Goal: Transaction & Acquisition: Purchase product/service

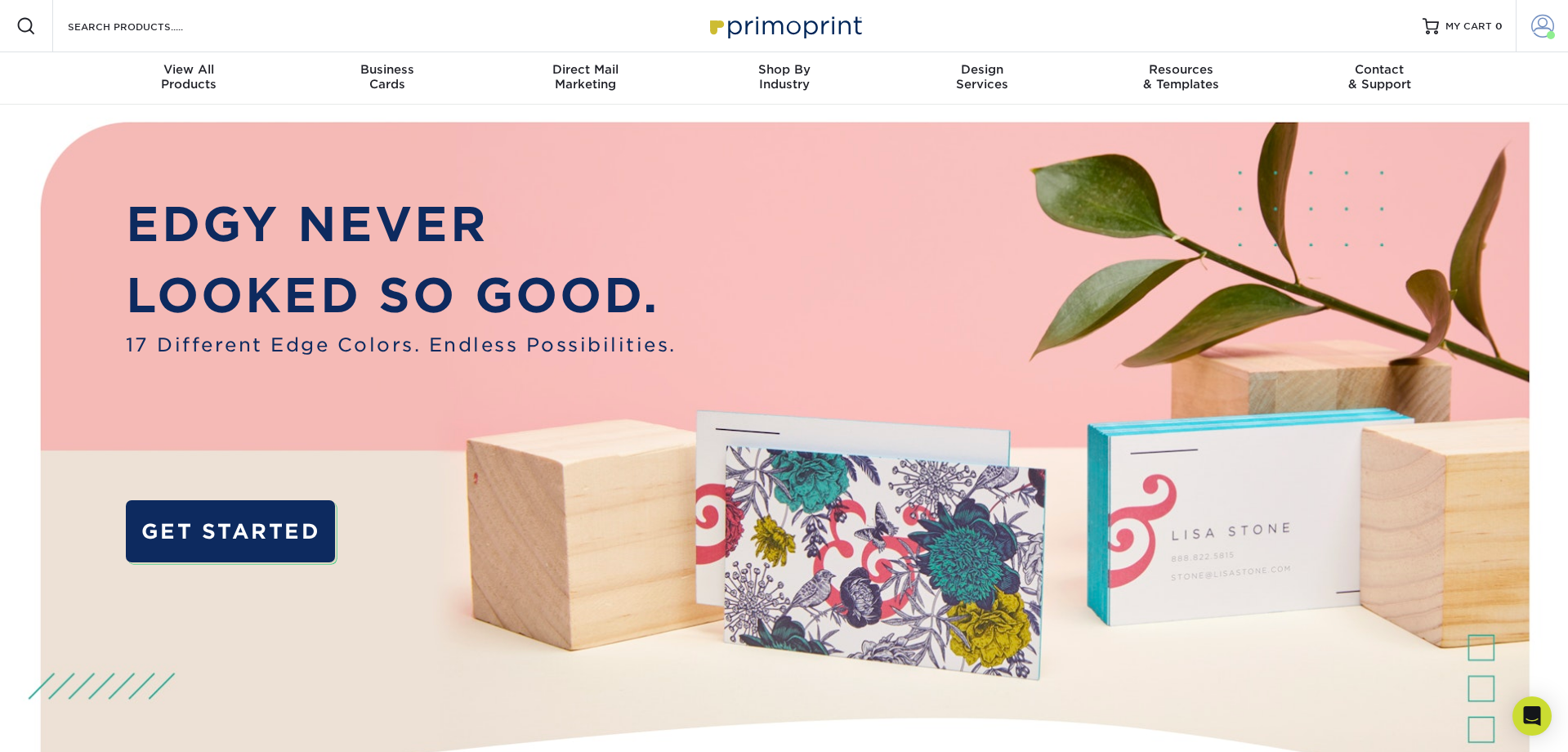
click at [1540, 26] on span at bounding box center [1543, 26] width 23 height 23
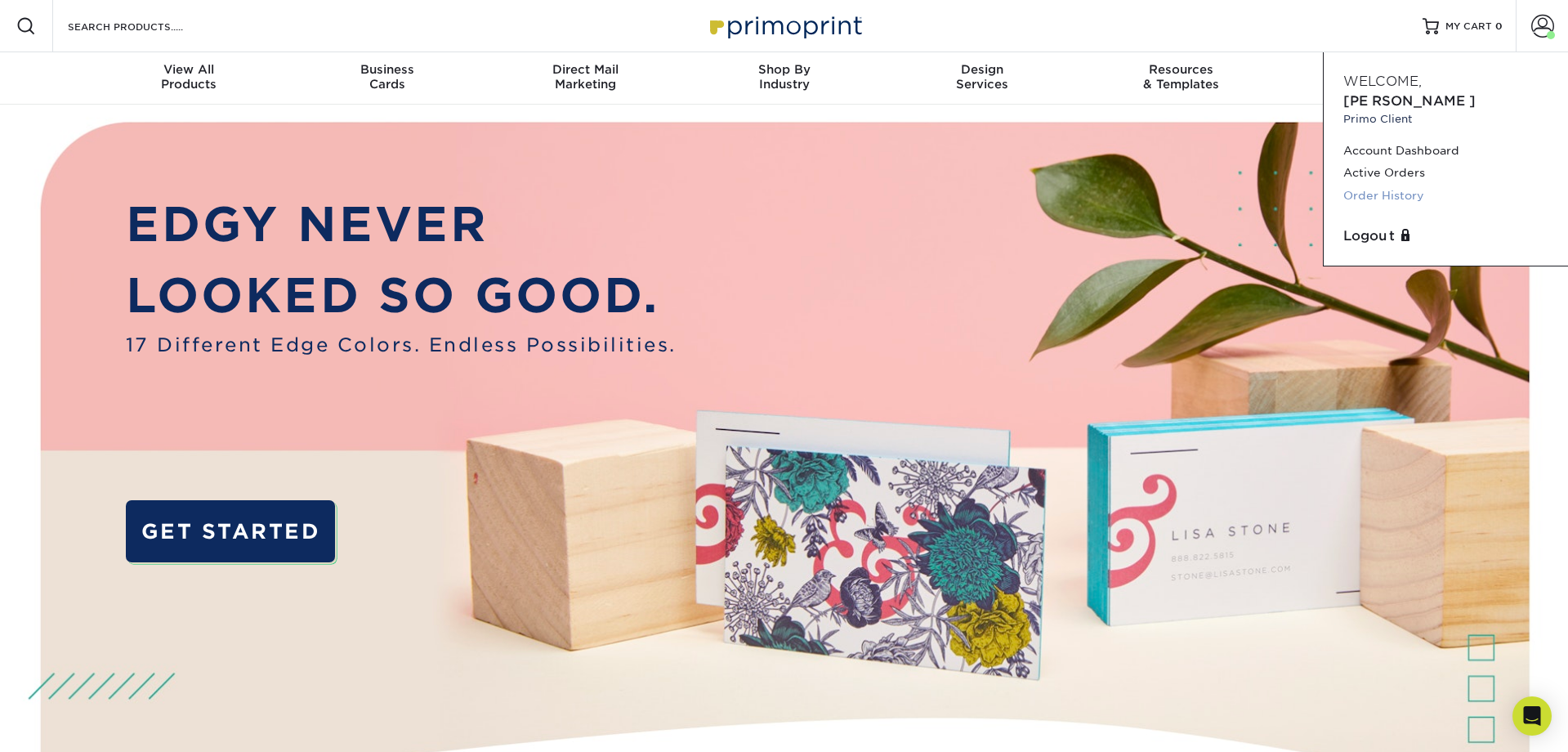
click at [1378, 185] on link "Order History" at bounding box center [1445, 196] width 205 height 22
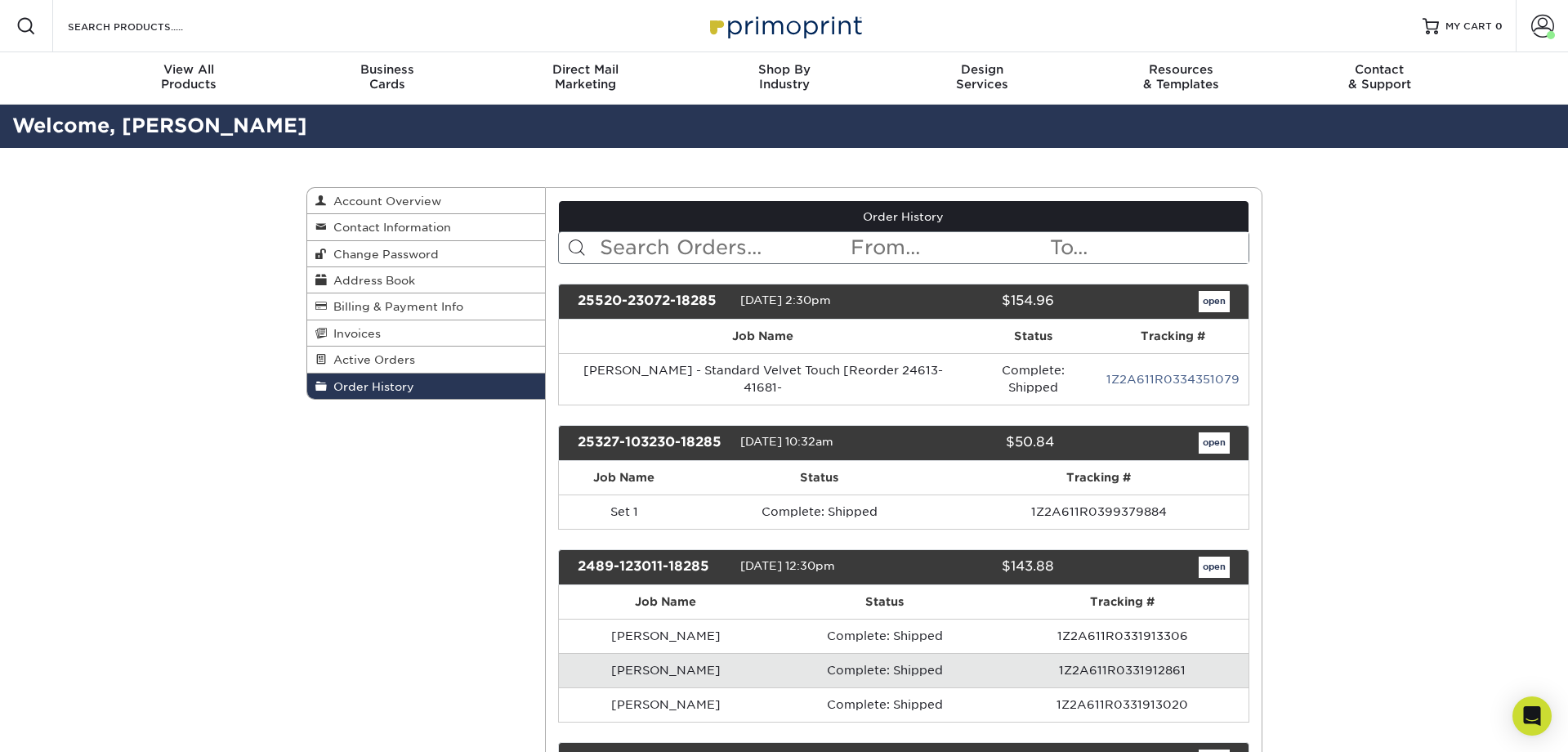
click at [1213, 433] on link "open" at bounding box center [1214, 443] width 31 height 22
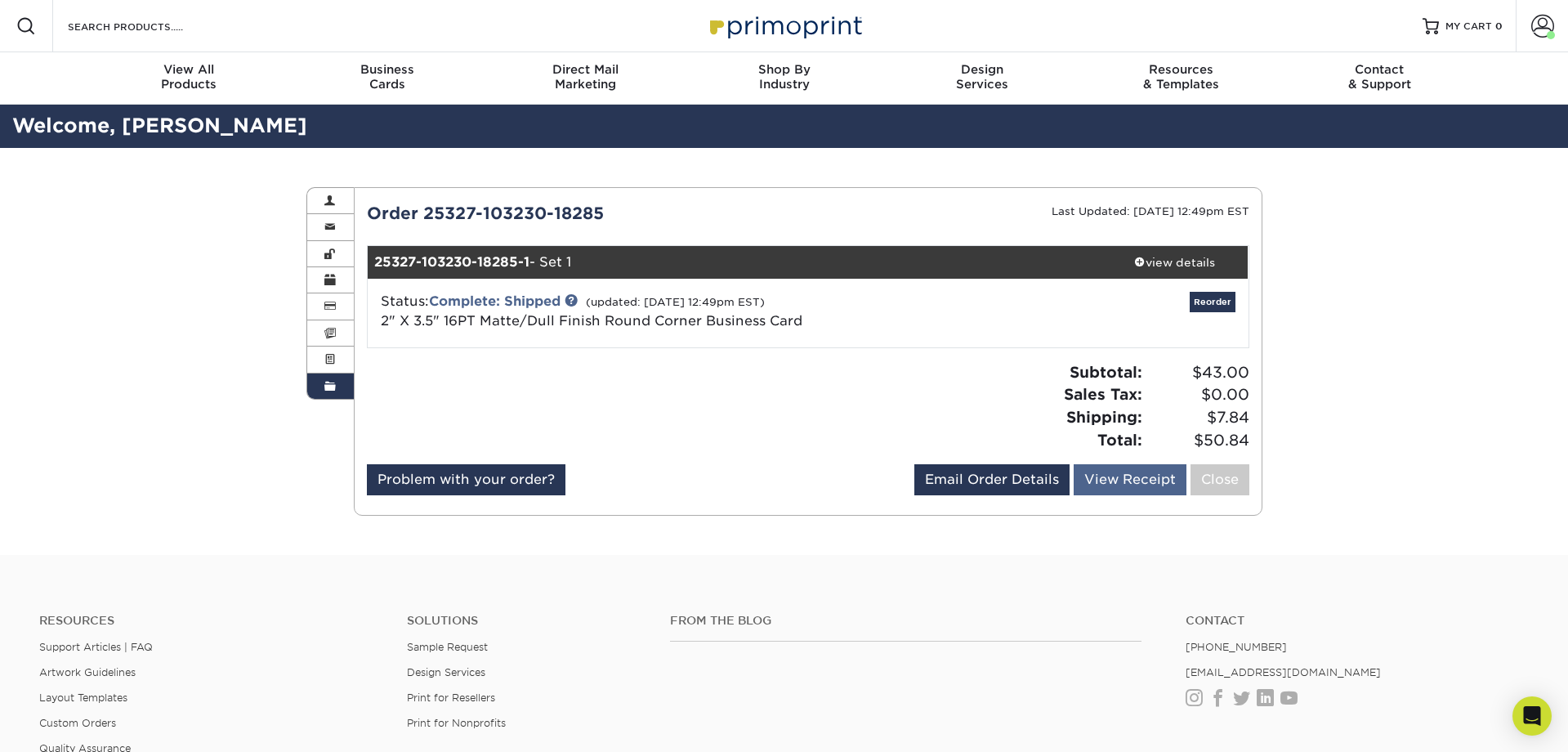
click at [1108, 481] on link "View Receipt" at bounding box center [1130, 479] width 113 height 31
click at [1211, 303] on link "Reorder" at bounding box center [1212, 302] width 46 height 21
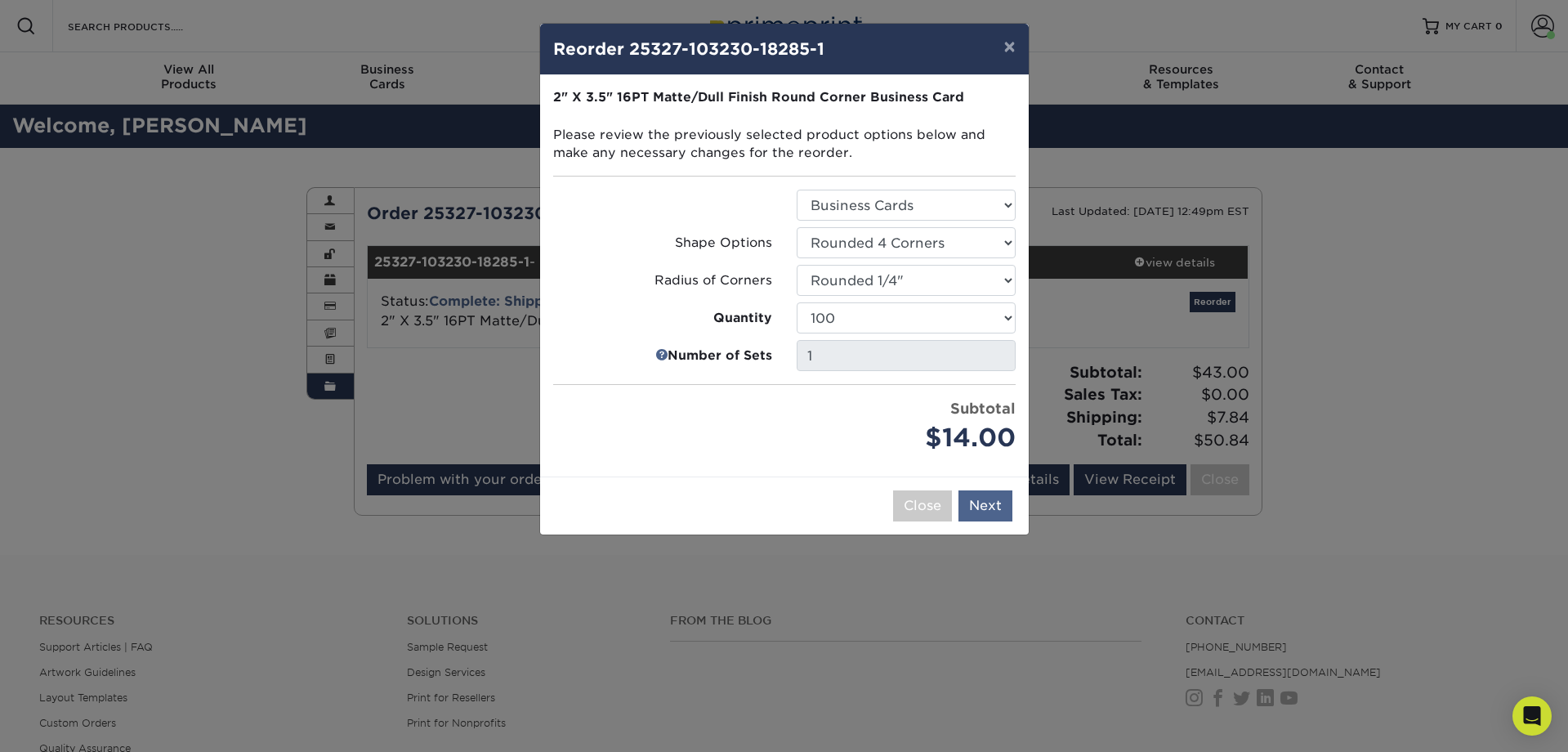
click at [994, 502] on button "Next" at bounding box center [985, 505] width 54 height 31
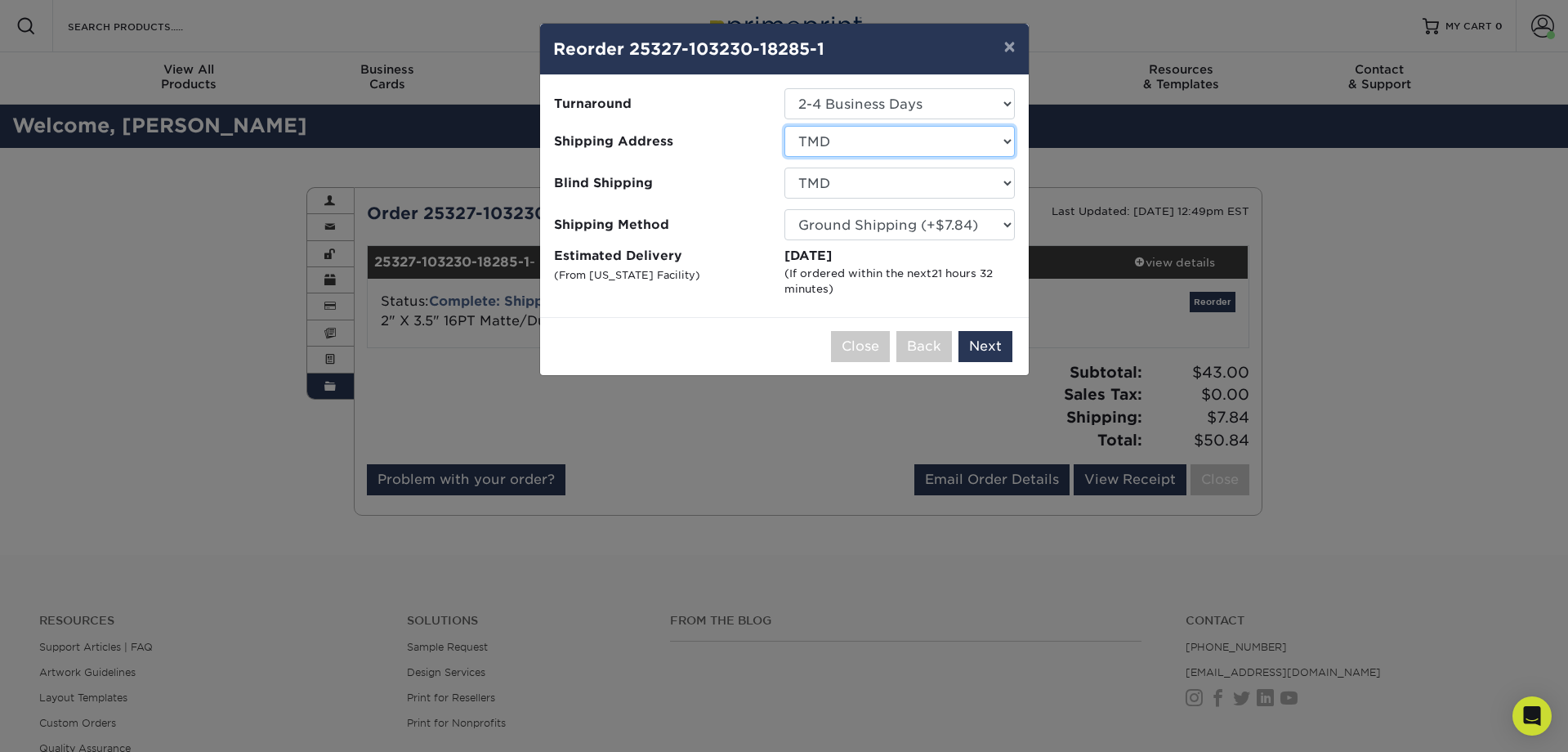
select select "280350"
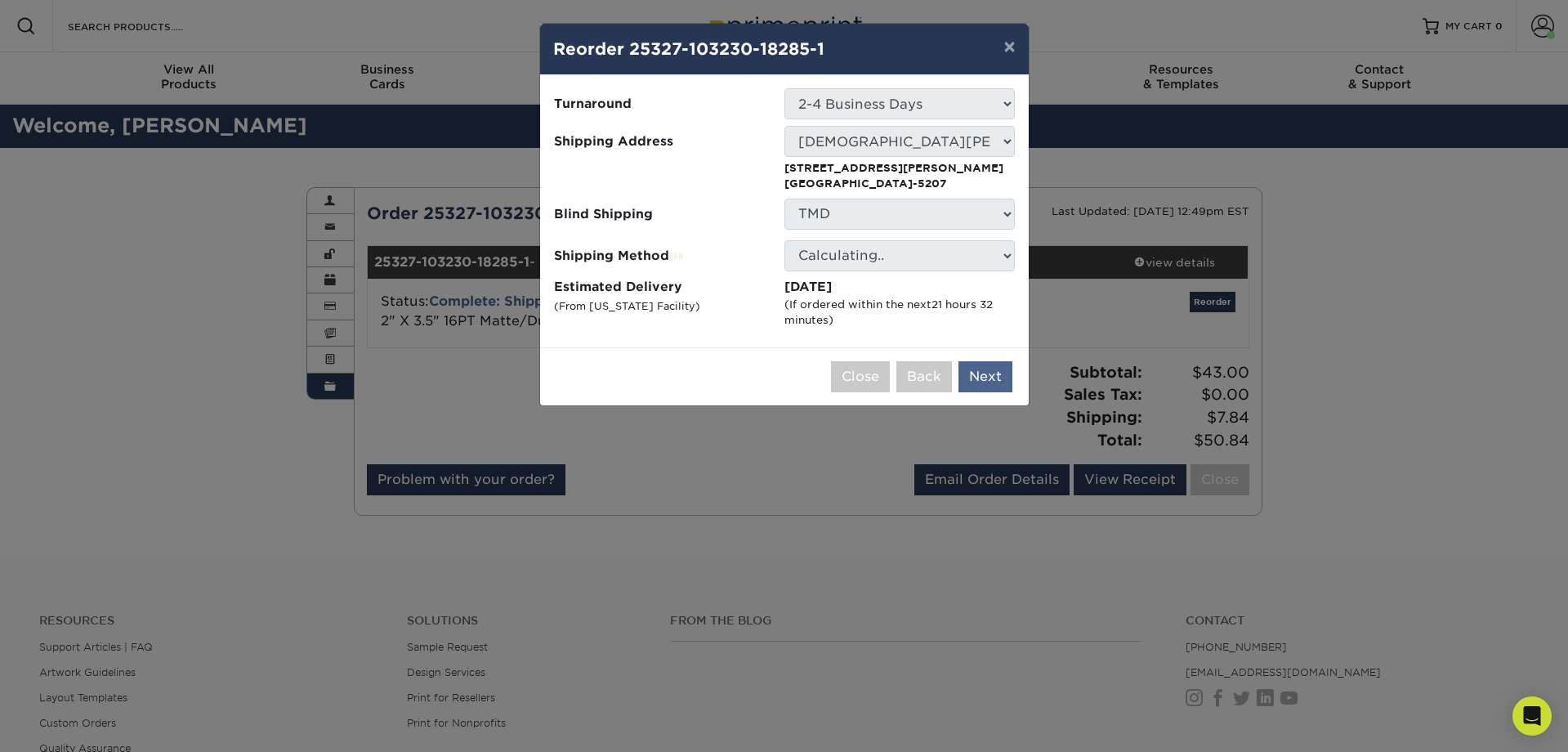
click at [986, 375] on button "Next" at bounding box center [985, 377] width 54 height 31
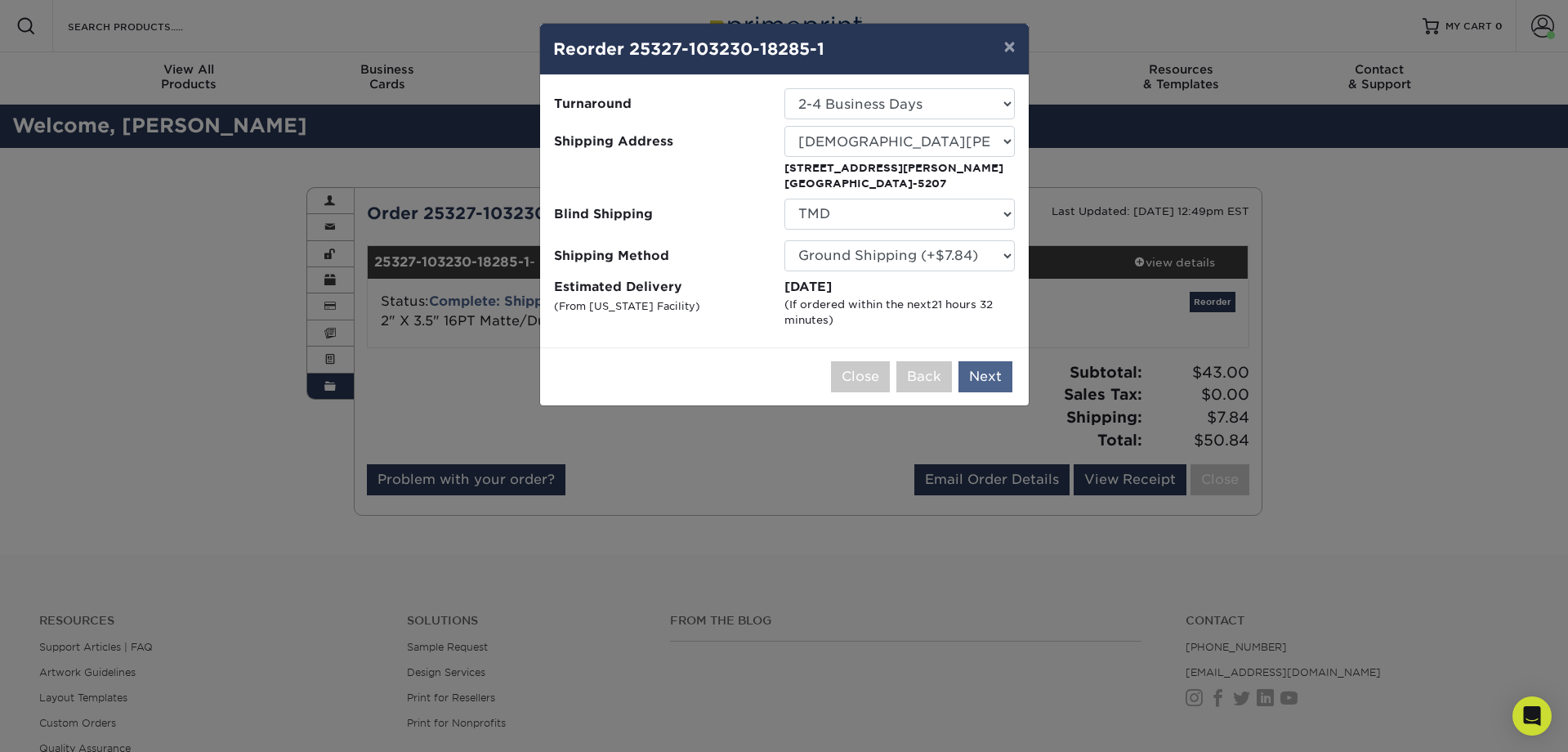
click at [992, 375] on button "Next" at bounding box center [985, 377] width 54 height 31
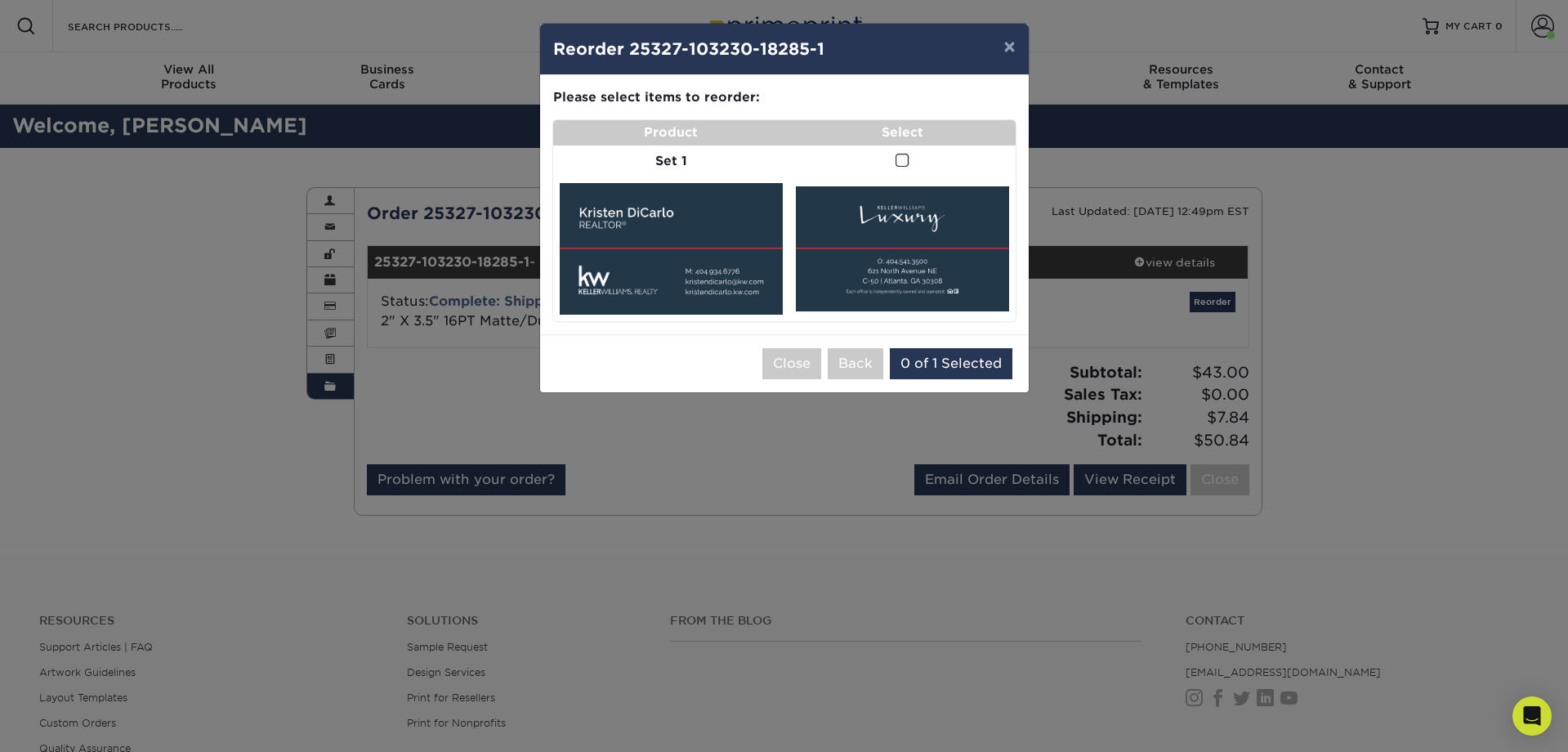
click at [901, 157] on span at bounding box center [902, 160] width 13 height 15
click at [0, 0] on input "checkbox" at bounding box center [0, 0] width 0 height 0
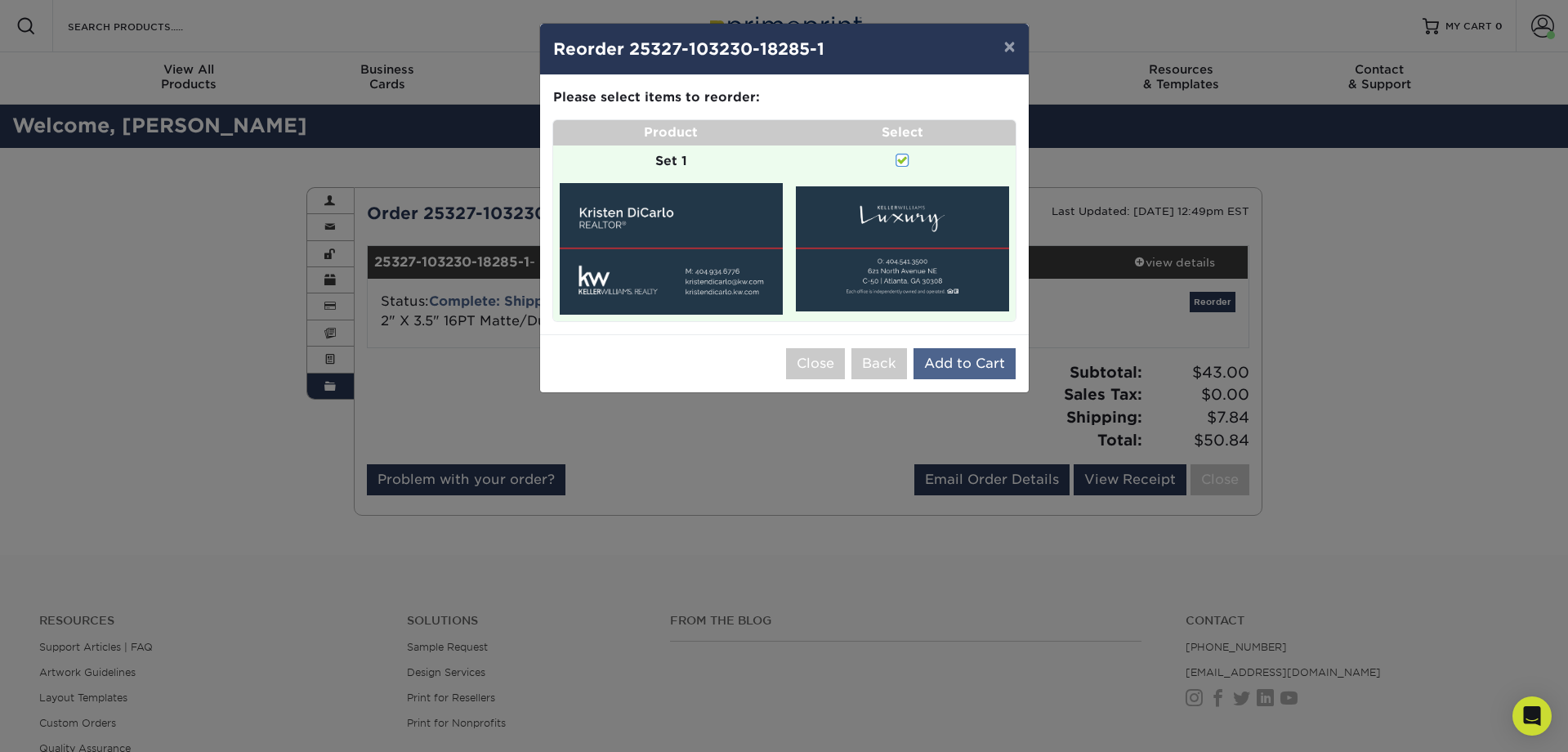
click at [955, 353] on button "Add to Cart" at bounding box center [964, 363] width 102 height 31
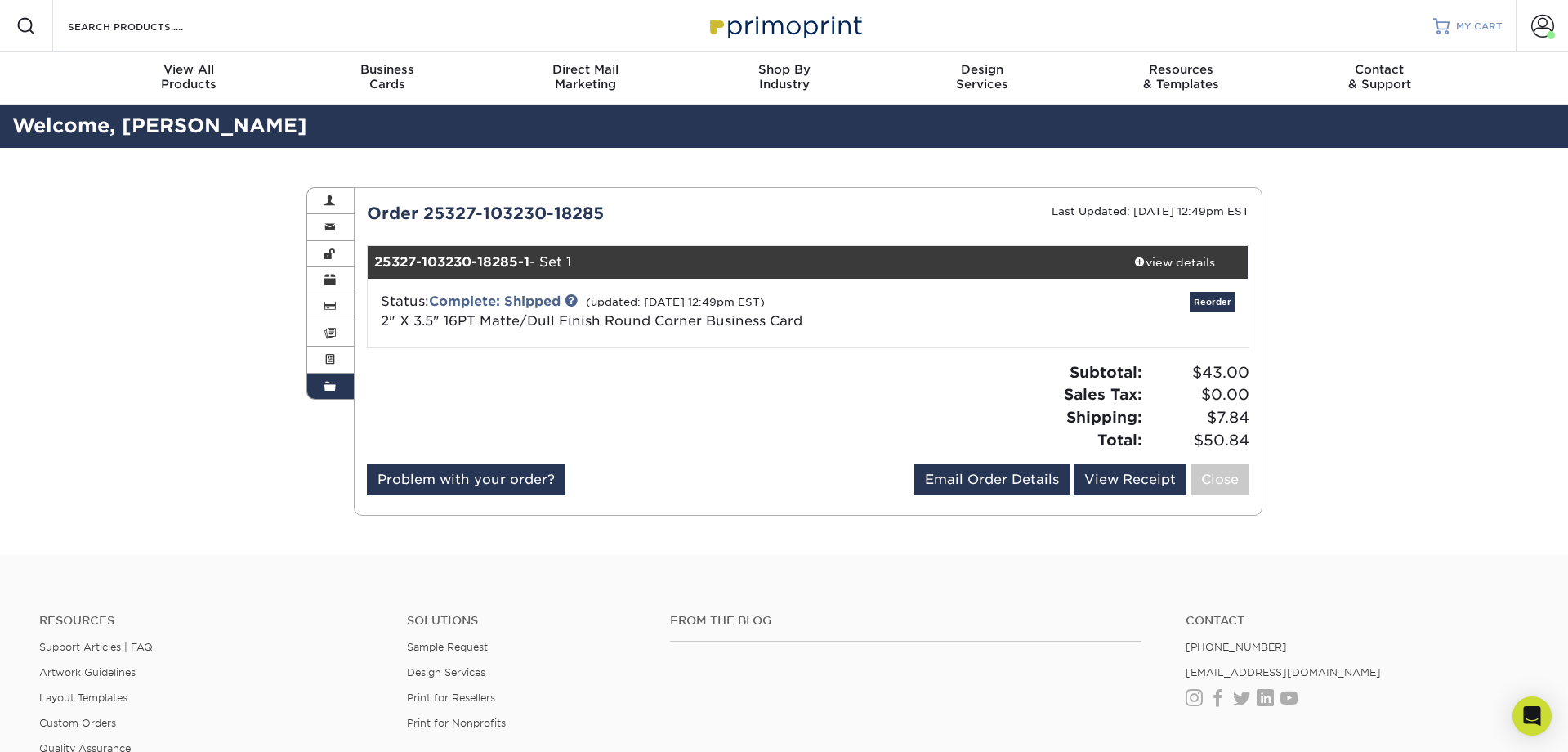
click at [1480, 23] on span "MY CART" at bounding box center [1479, 26] width 47 height 13
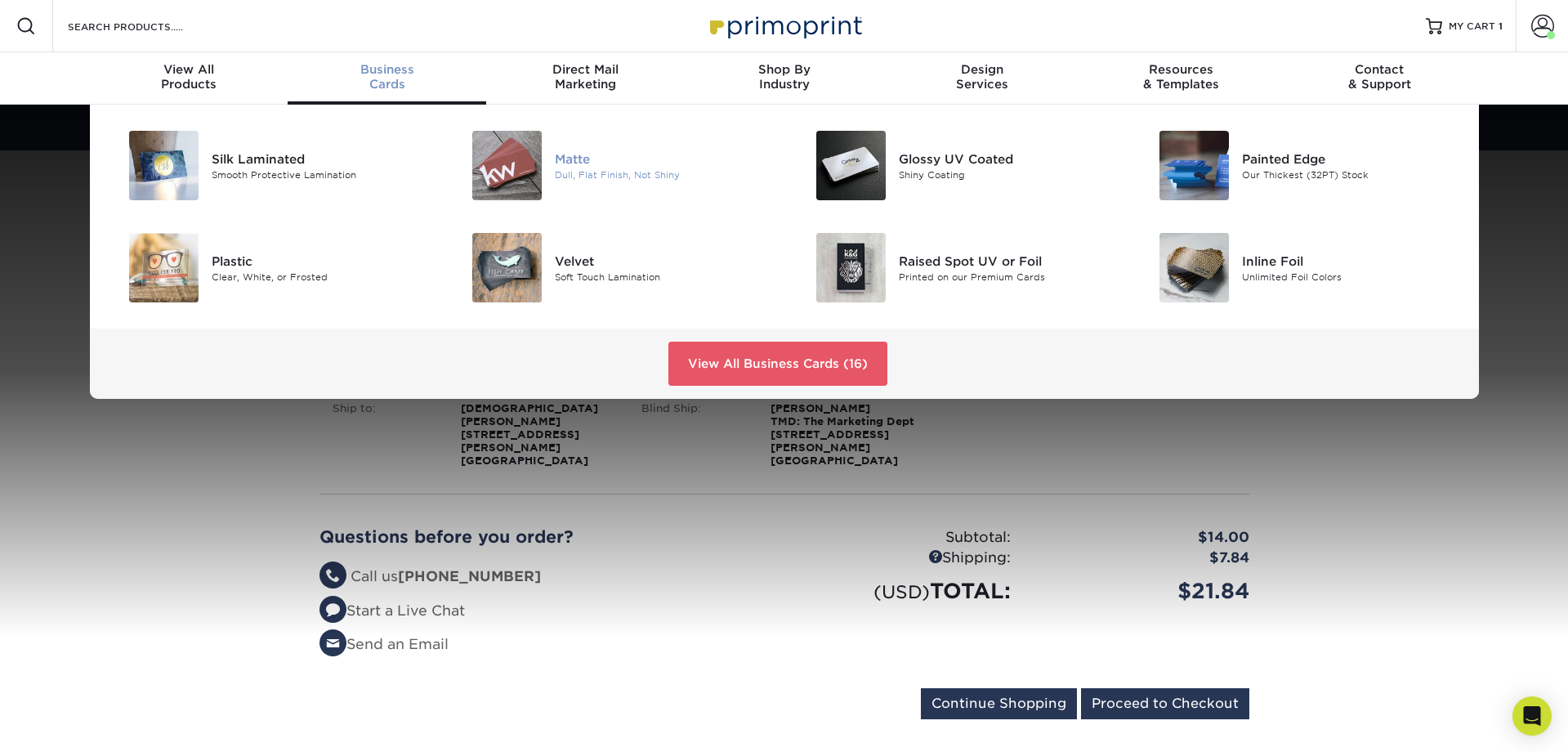
click at [571, 155] on div "Matte" at bounding box center [662, 159] width 216 height 18
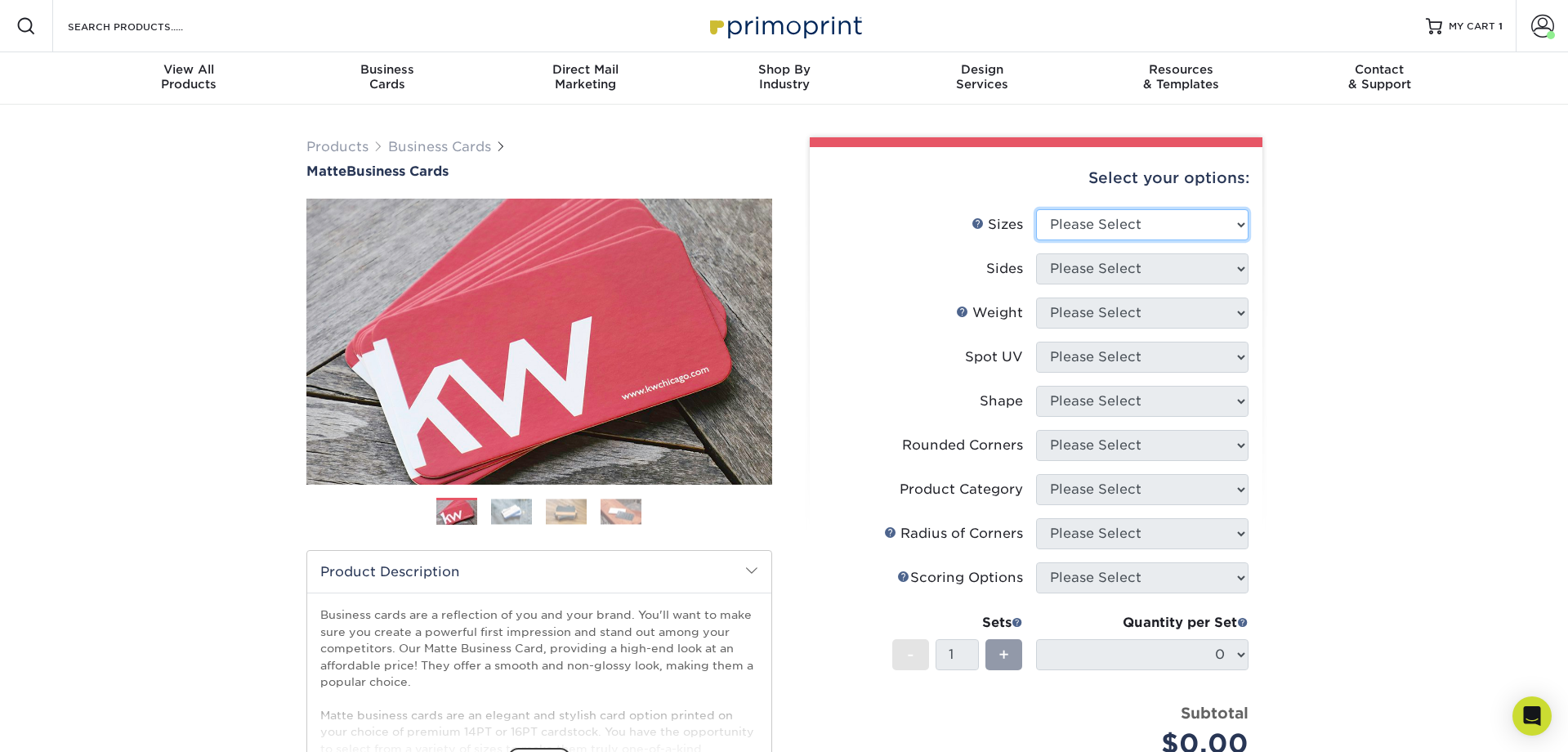
select select "2.00x3.50"
select select "13abbda7-1d64-4f25-8bb2-c179b224825d"
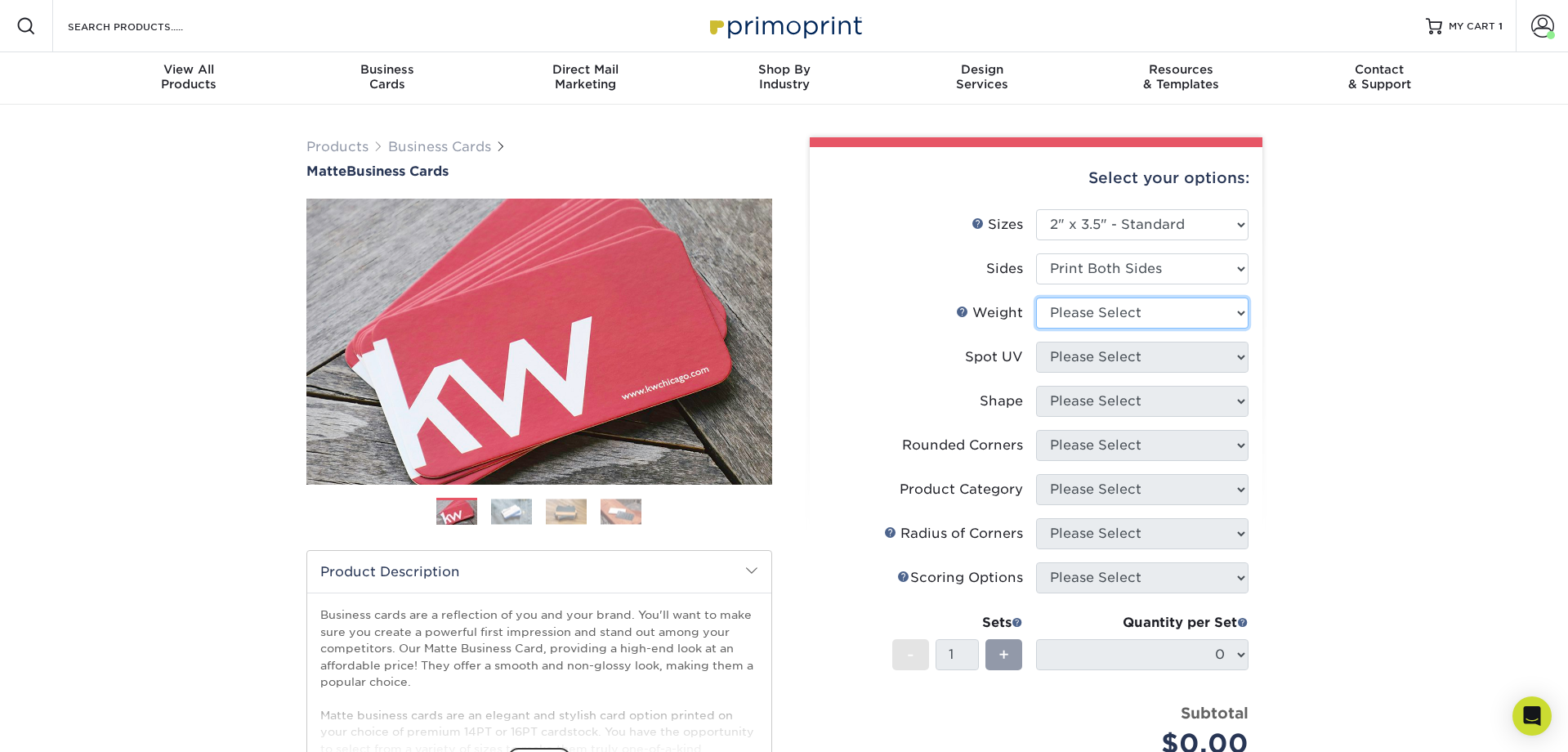
select select "16PT"
select select "3"
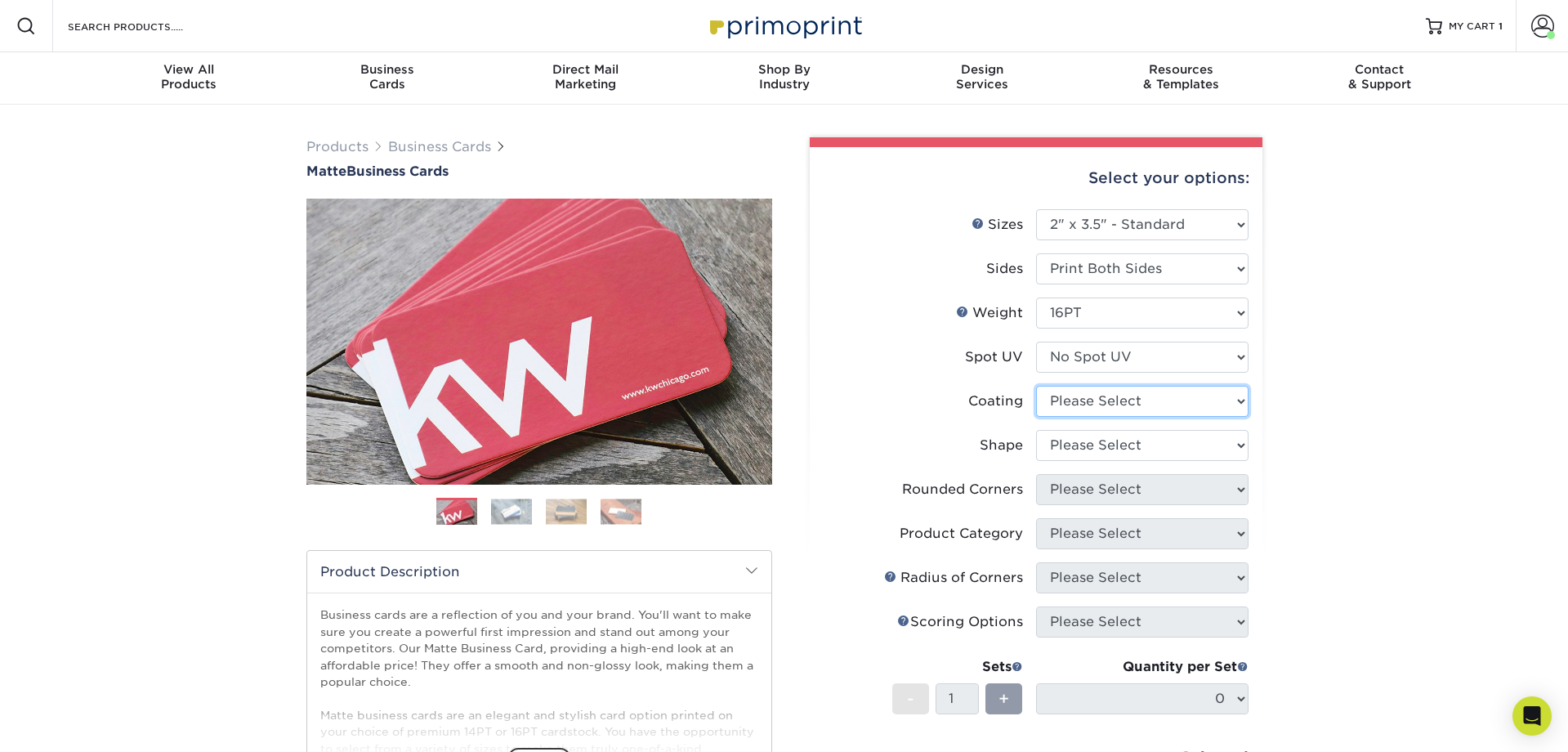
select select "121bb7b5-3b4d-429f-bd8d-bbf80e953313"
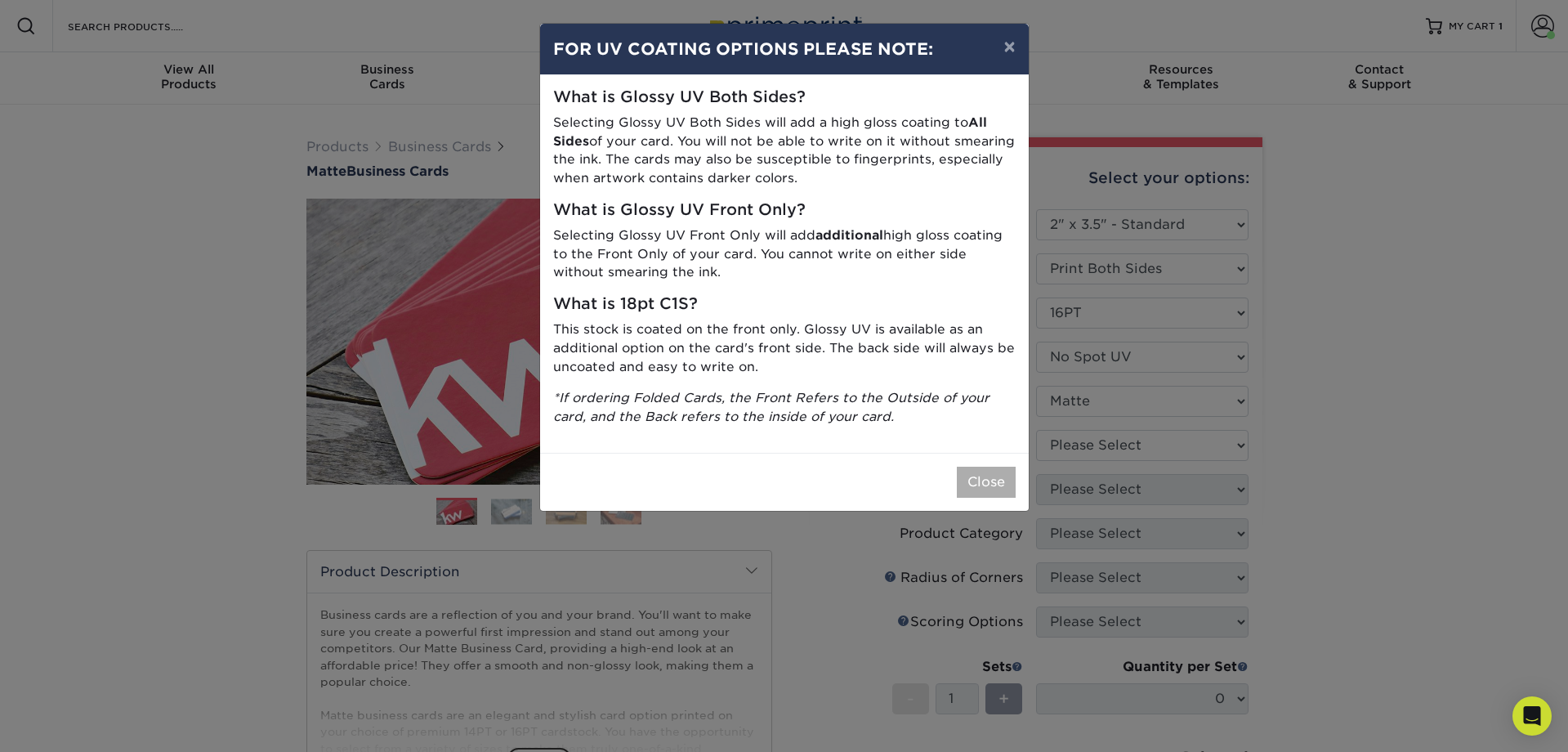
click at [994, 473] on button "Close" at bounding box center [987, 482] width 59 height 31
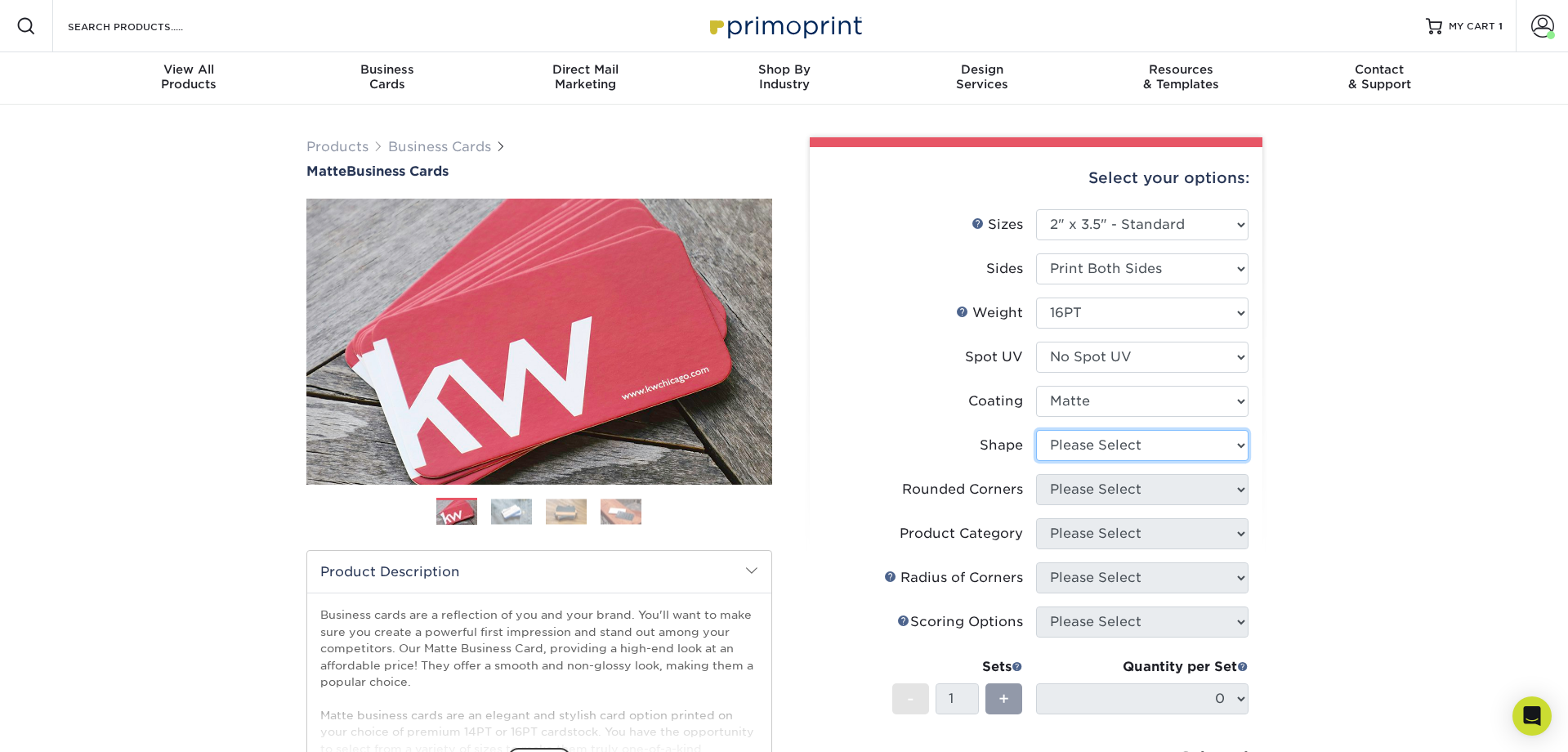
select select "standard"
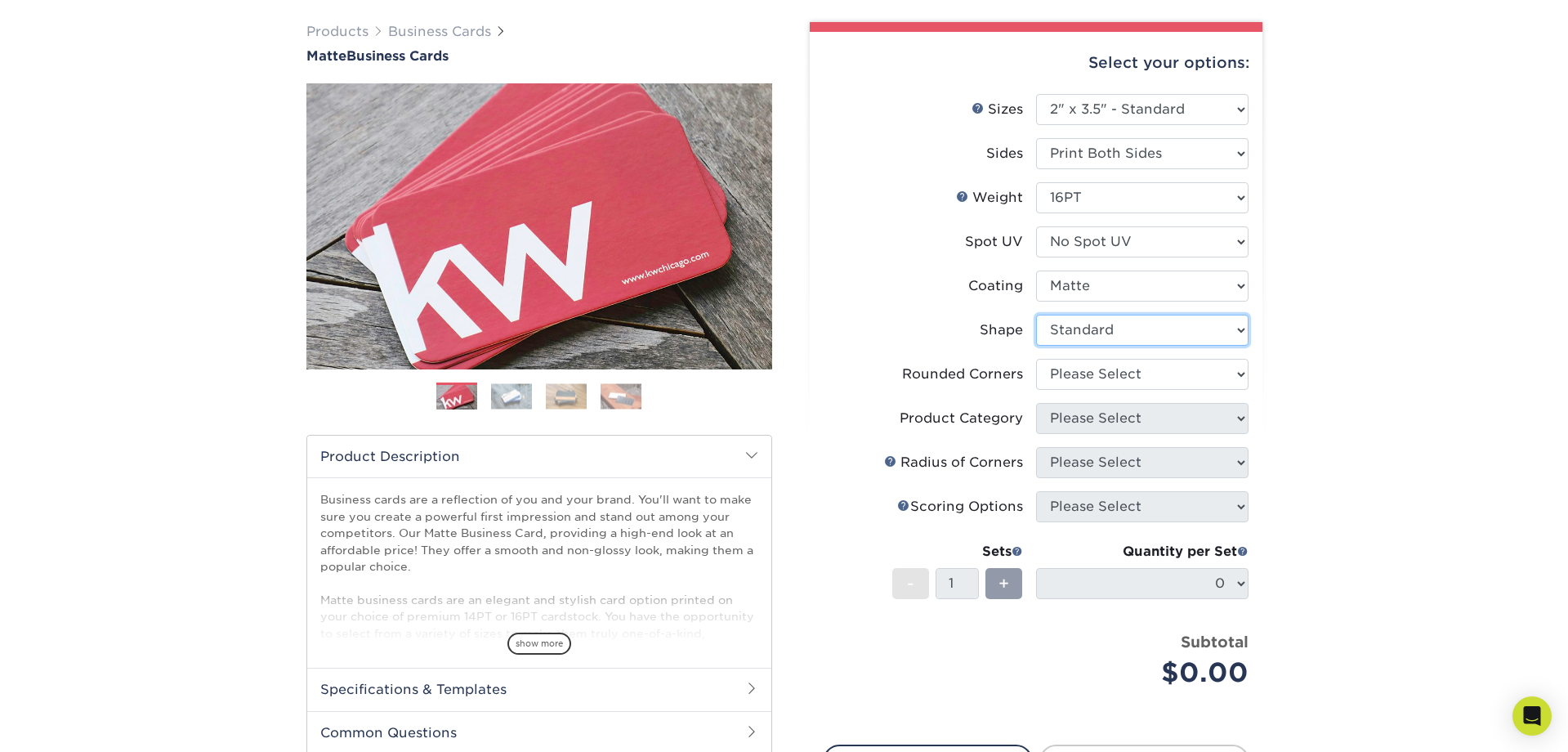
scroll to position [188, 0]
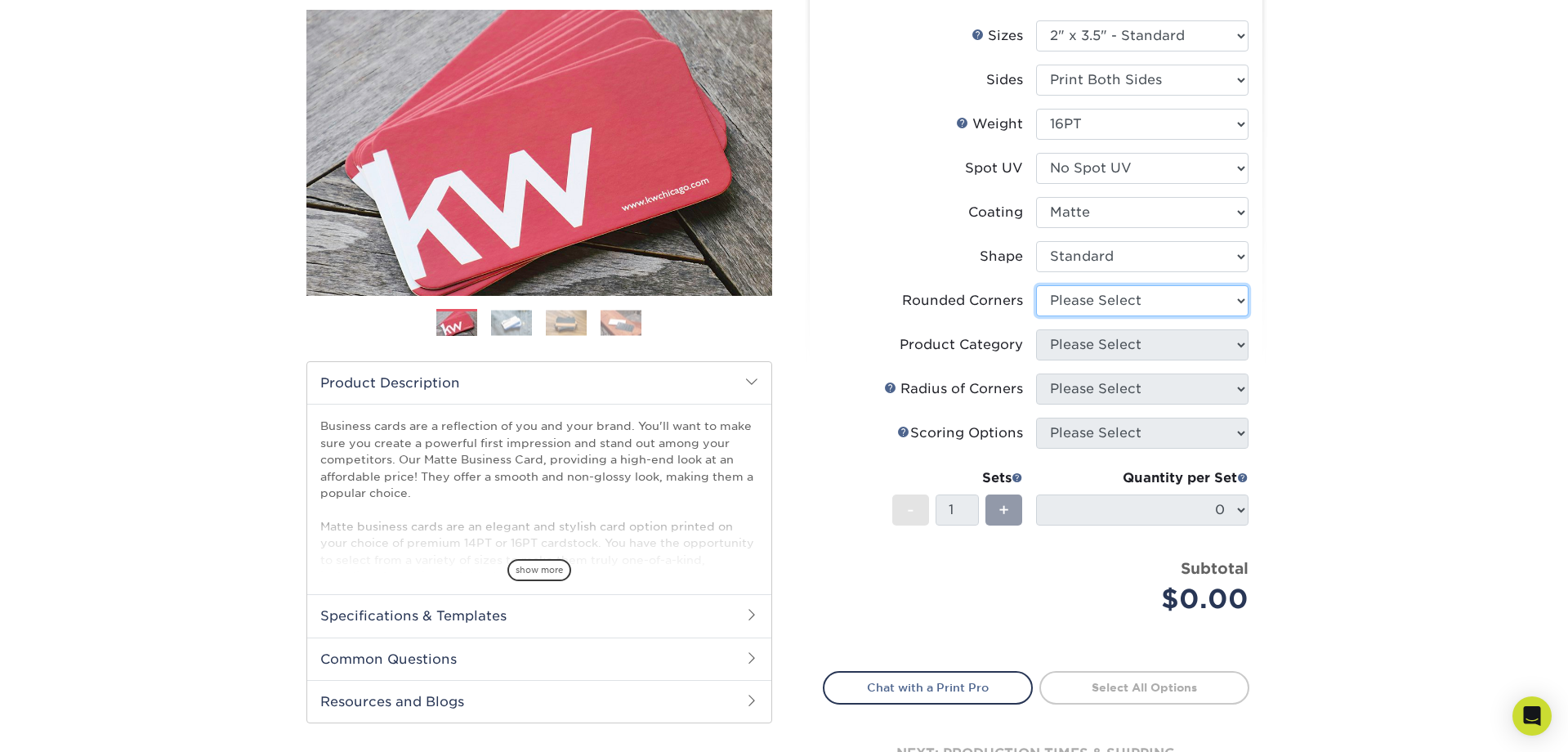
select select "7672df9e-0e0a-464d-8e1f-920c575e4da3"
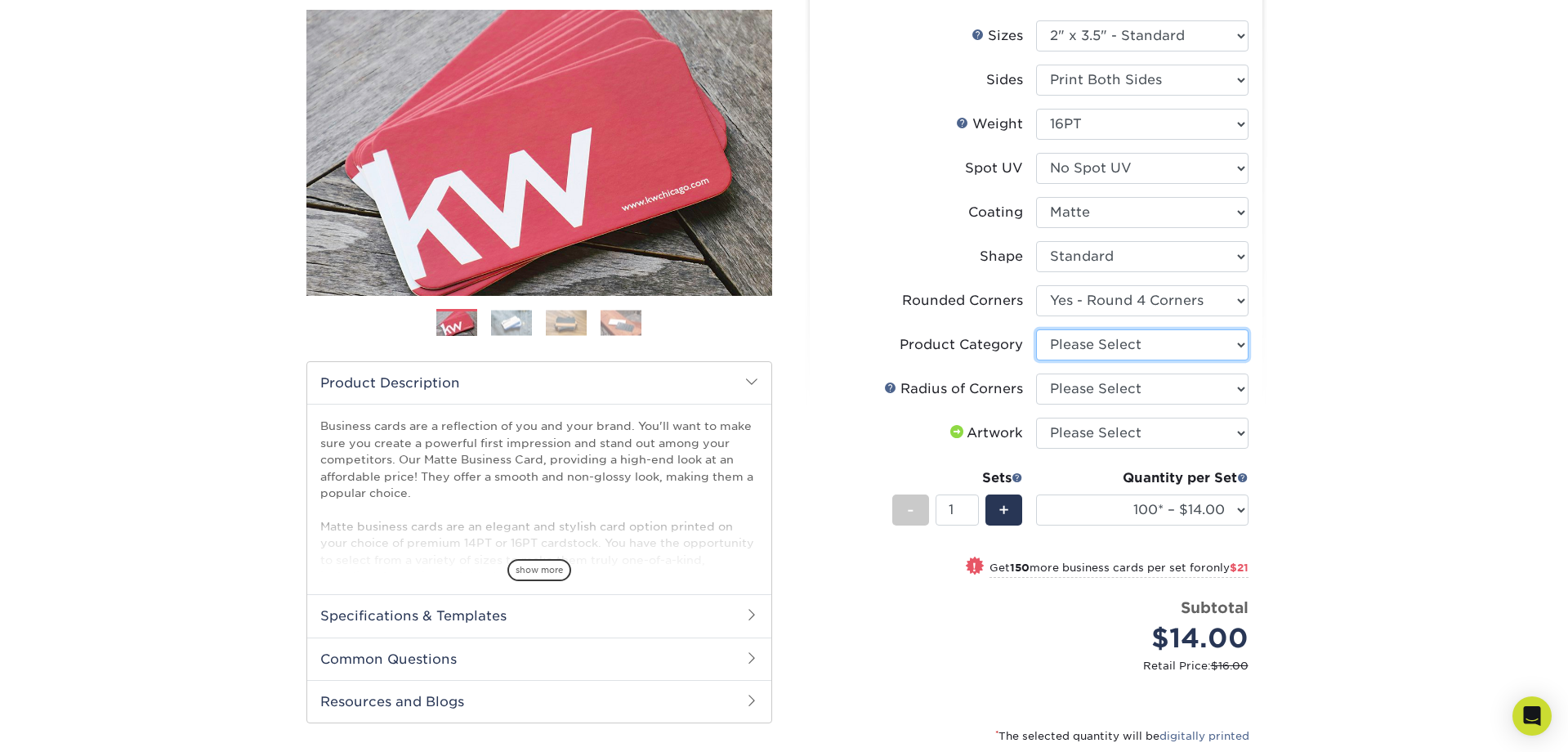
select select "3b5148f1-0588-4f88-a218-97bcfdce65c1"
select select "479fbfe7-6a0c-4895-8c9a-81739b7486c9"
select select "upload"
click at [1312, 494] on div "Products Business Cards Matte Business Cards Previous Next 100 $ 8" at bounding box center [784, 432] width 1568 height 1033
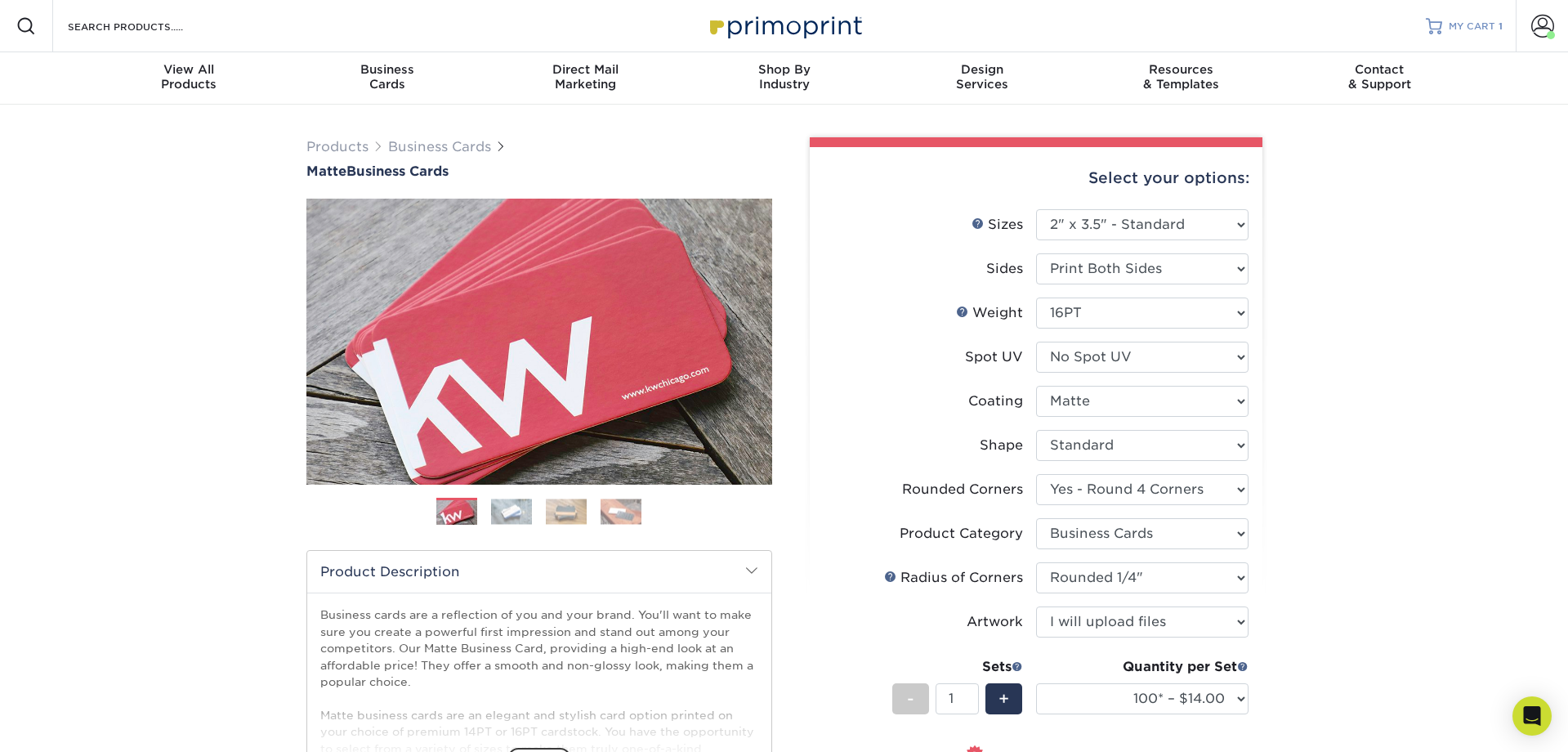
scroll to position [0, 0]
click at [1478, 32] on link "MY CART 1" at bounding box center [1464, 26] width 77 height 52
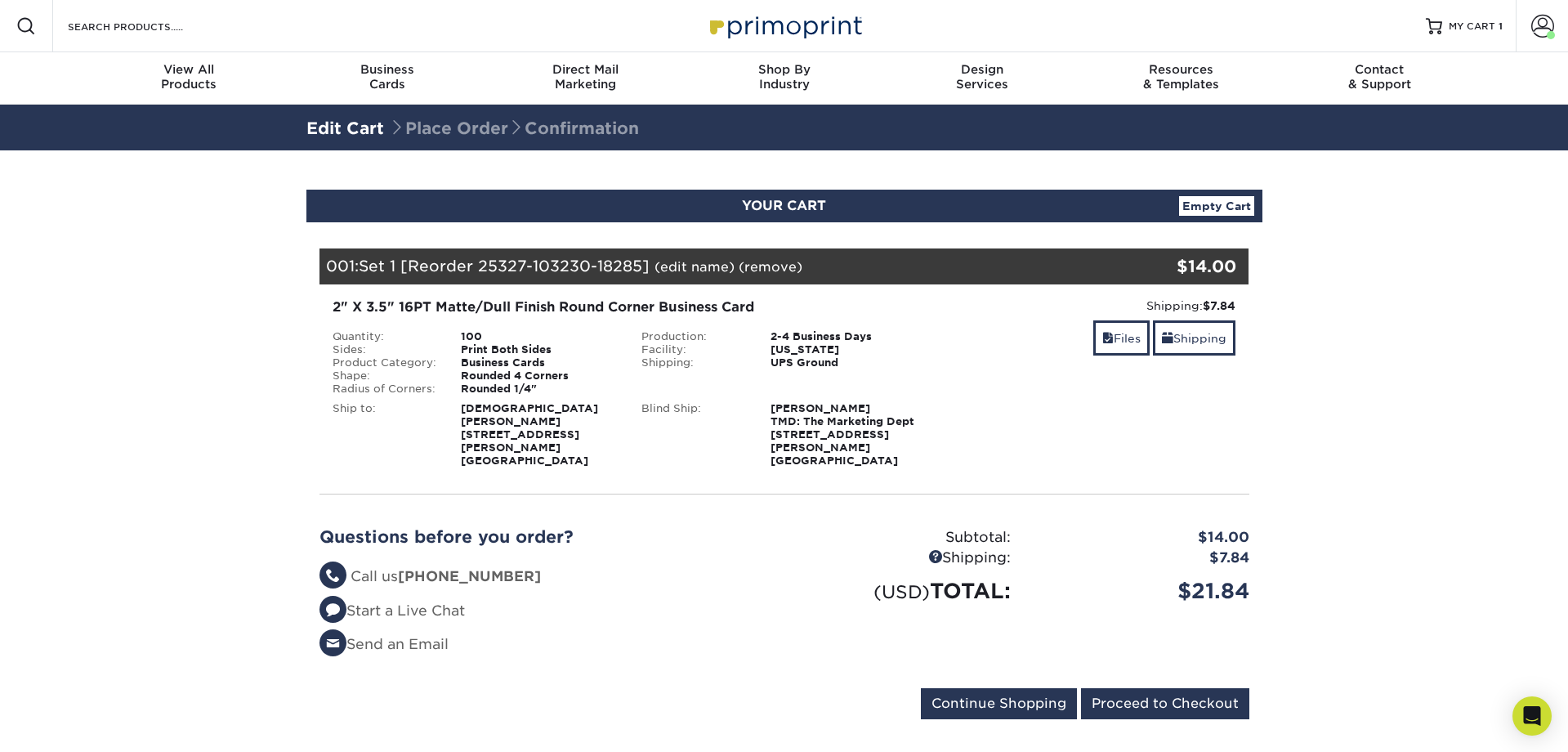
click at [693, 267] on link "(edit name)" at bounding box center [694, 267] width 80 height 15
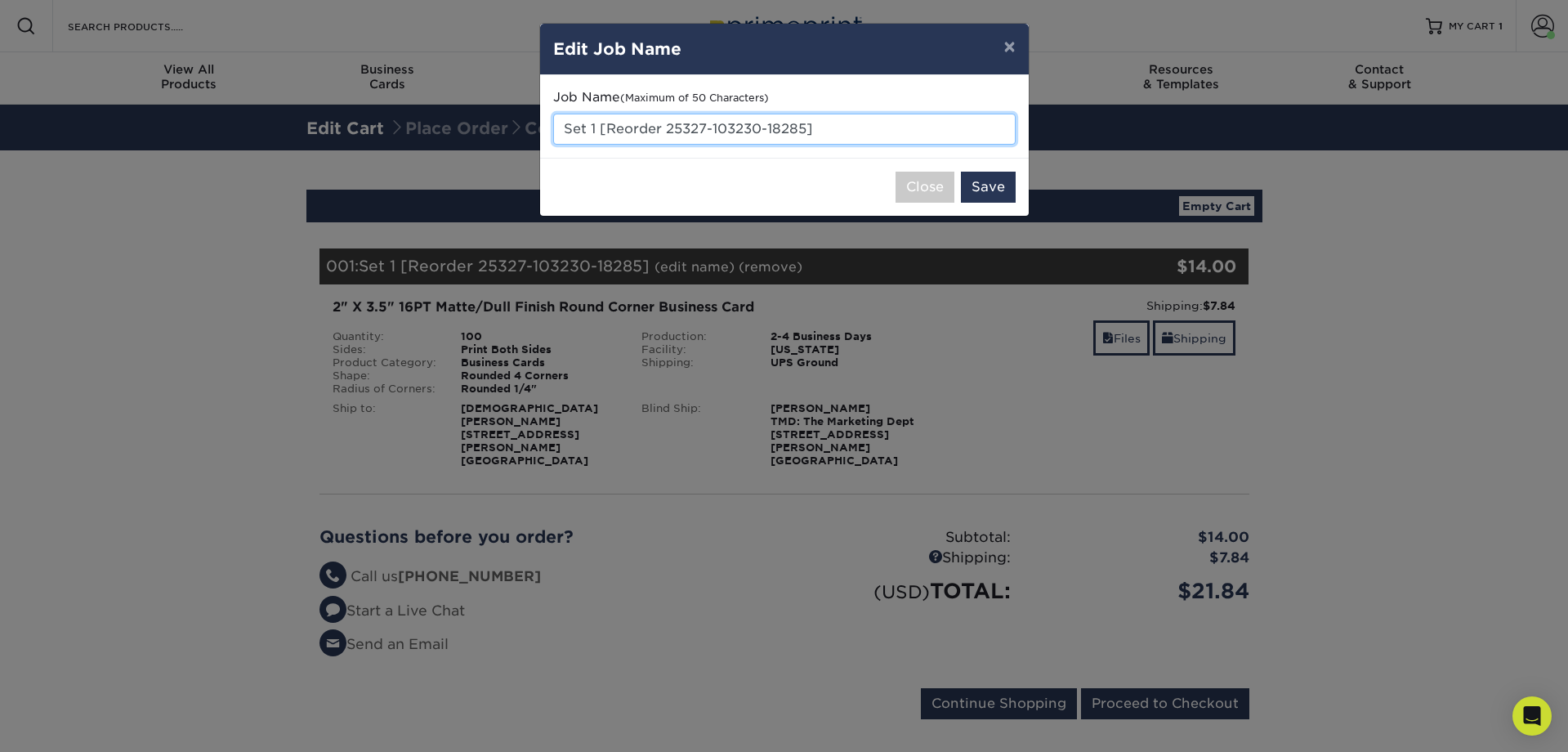
drag, startPoint x: 833, startPoint y: 130, endPoint x: 557, endPoint y: 115, distance: 276.4
click at [557, 115] on input "Set 1 [Reorder 25327-103230-18285]" at bounding box center [784, 129] width 462 height 31
type input "[DEMOGRAPHIC_DATA][PERSON_NAME]"
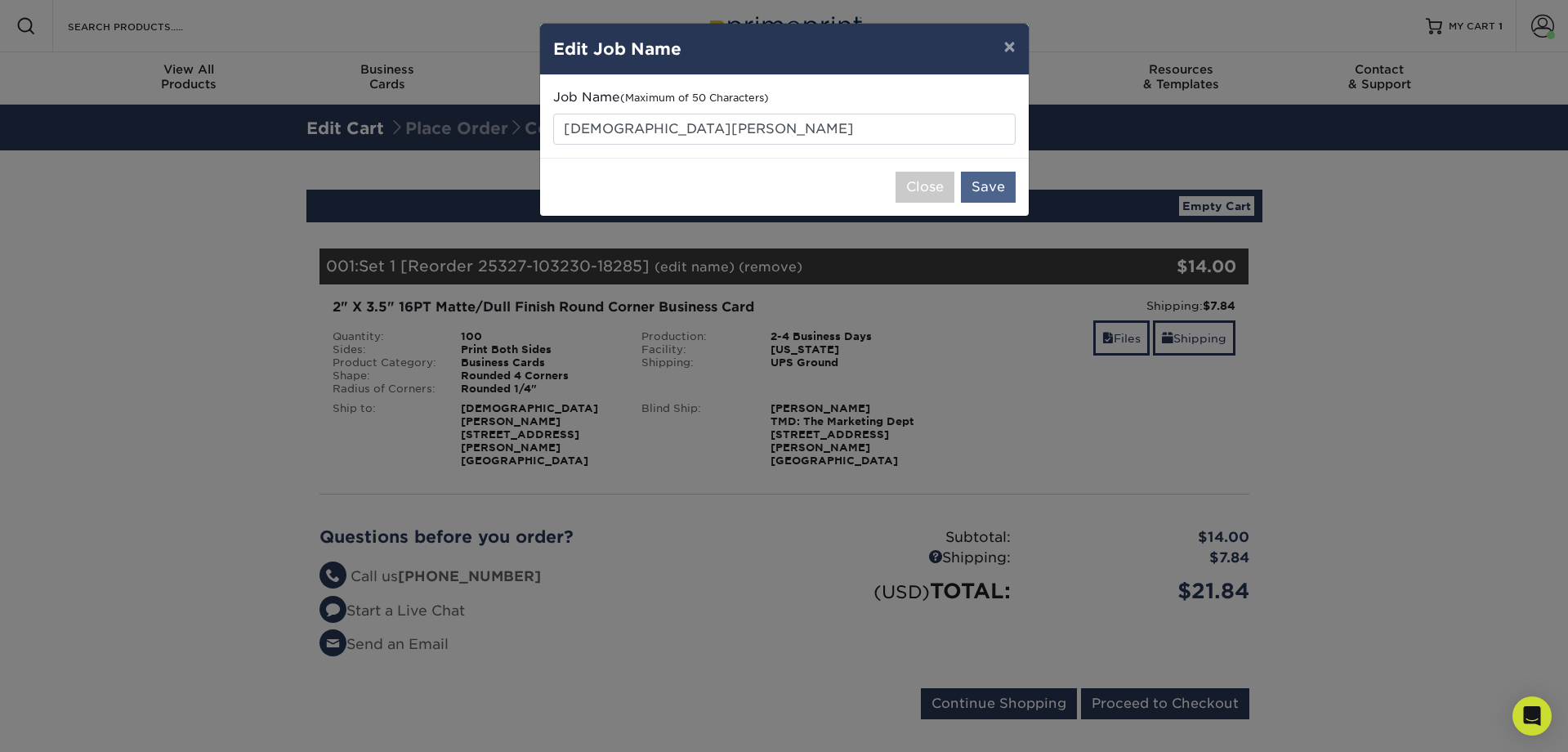
click at [985, 179] on button "Save" at bounding box center [988, 187] width 55 height 31
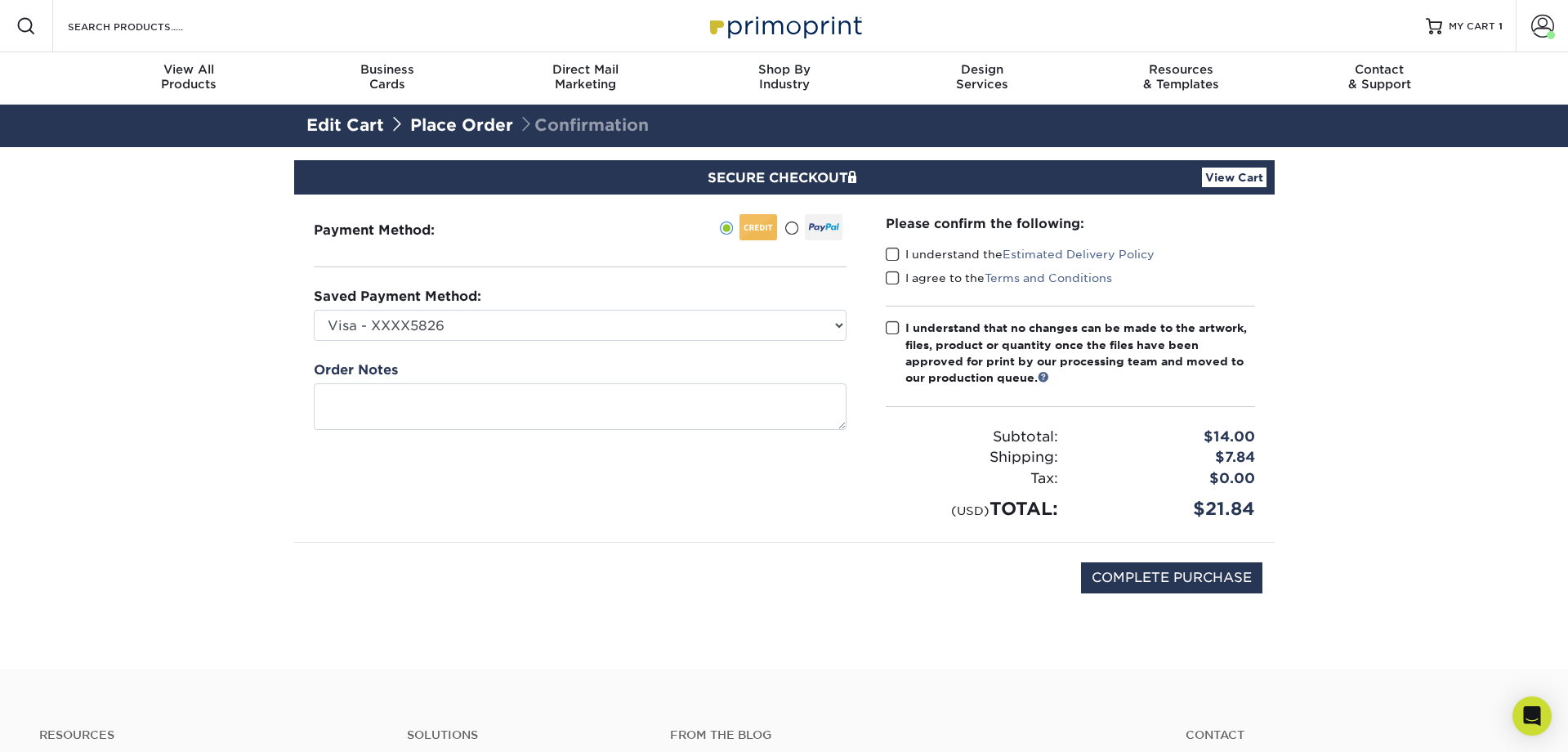
click at [888, 253] on span at bounding box center [892, 254] width 13 height 15
click at [0, 0] on input "I understand the Estimated Delivery Policy" at bounding box center [0, 0] width 0 height 0
click at [892, 277] on span at bounding box center [892, 277] width 13 height 15
click at [0, 0] on input "I agree to the Terms and Conditions" at bounding box center [0, 0] width 0 height 0
click at [890, 328] on span at bounding box center [892, 328] width 13 height 15
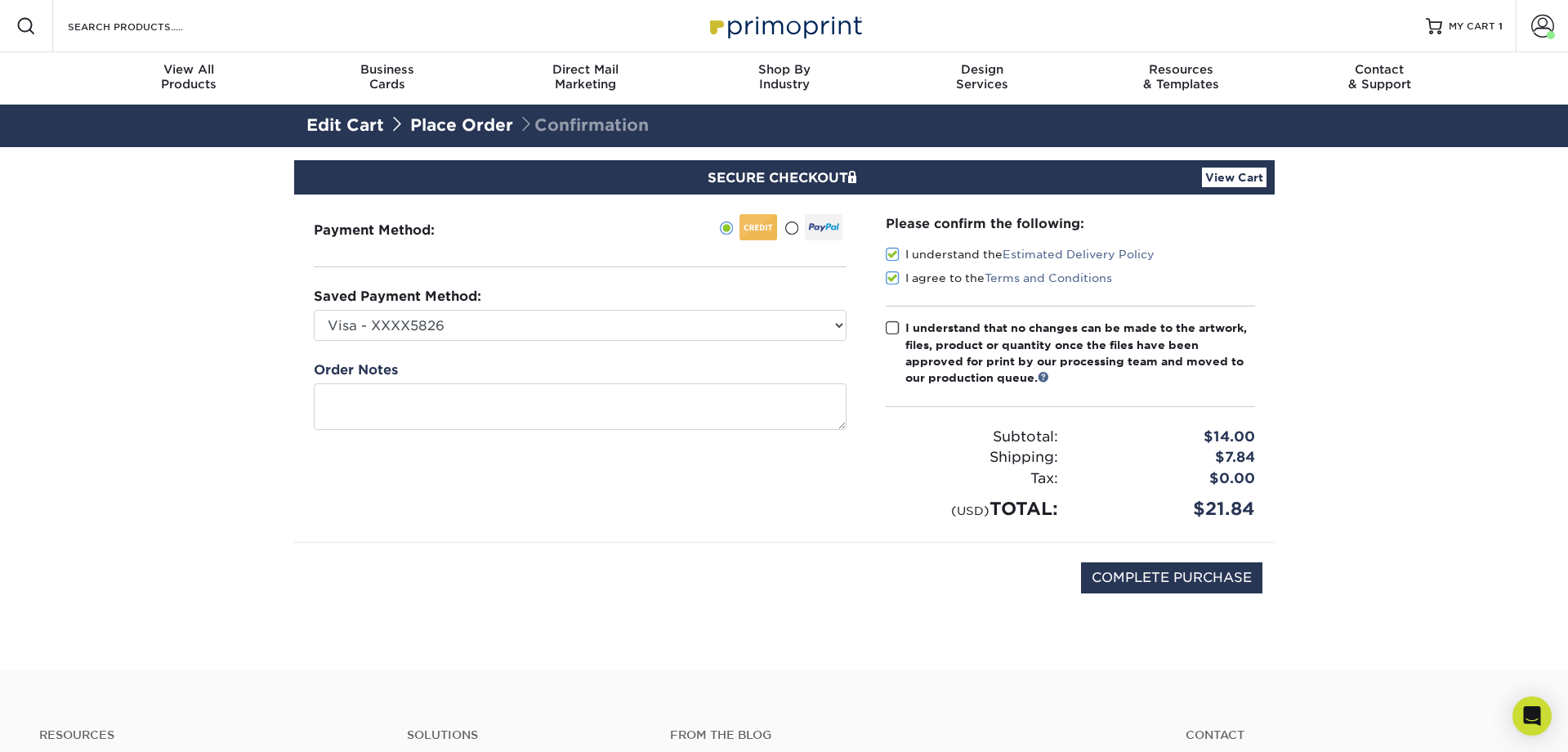
click at [0, 0] on input "I understand that no changes can be made to the artwork, files, product or quan…" at bounding box center [0, 0] width 0 height 0
click at [1161, 572] on input "COMPLETE PURCHASE" at bounding box center [1172, 578] width 181 height 31
type input "PROCESSING, PLEASE WAIT..."
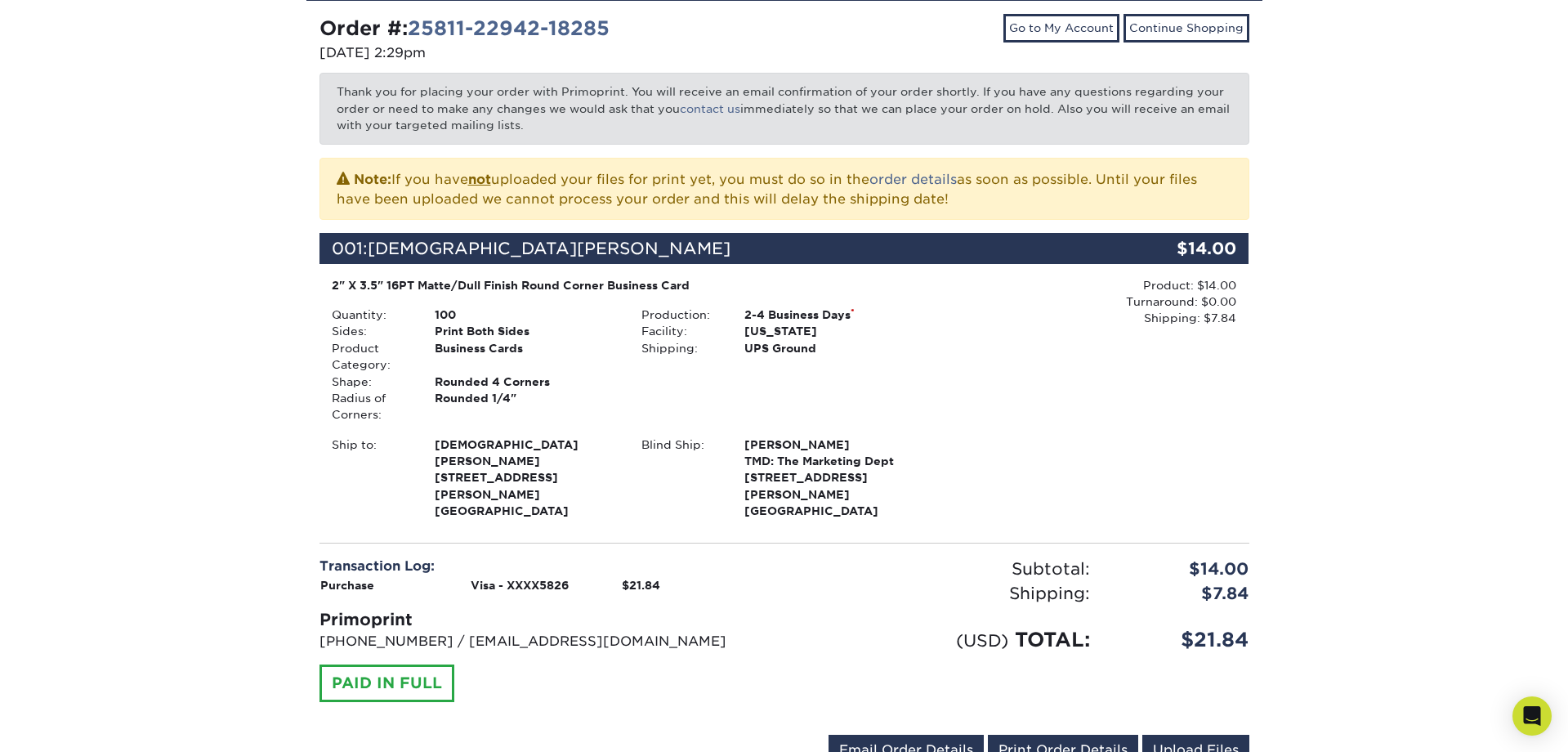
scroll to position [225, 0]
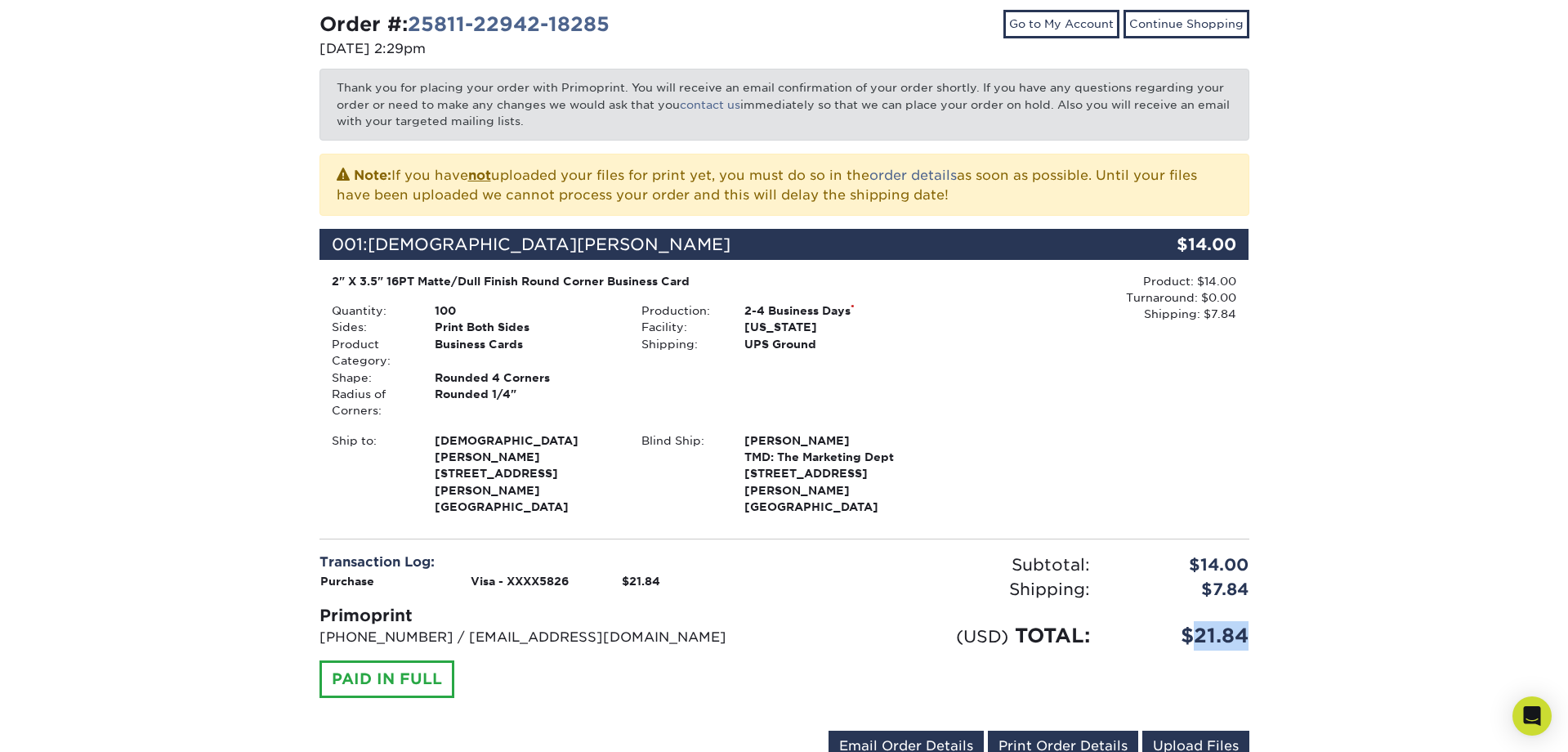
drag, startPoint x: 1246, startPoint y: 610, endPoint x: 1196, endPoint y: 609, distance: 50.0
click at [1196, 621] on div "$21.84" at bounding box center [1182, 635] width 160 height 30
copy div "21.84"
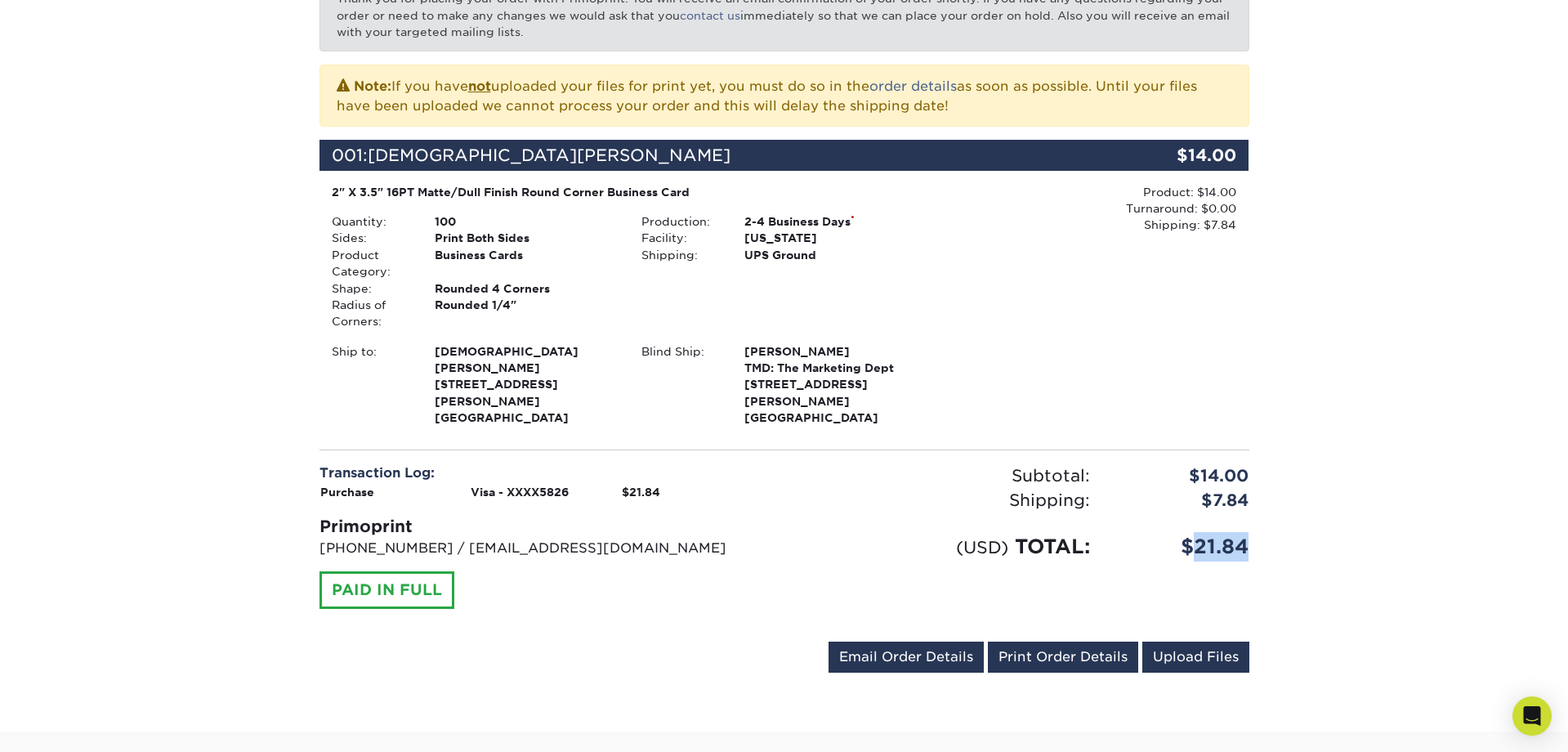
scroll to position [369, 0]
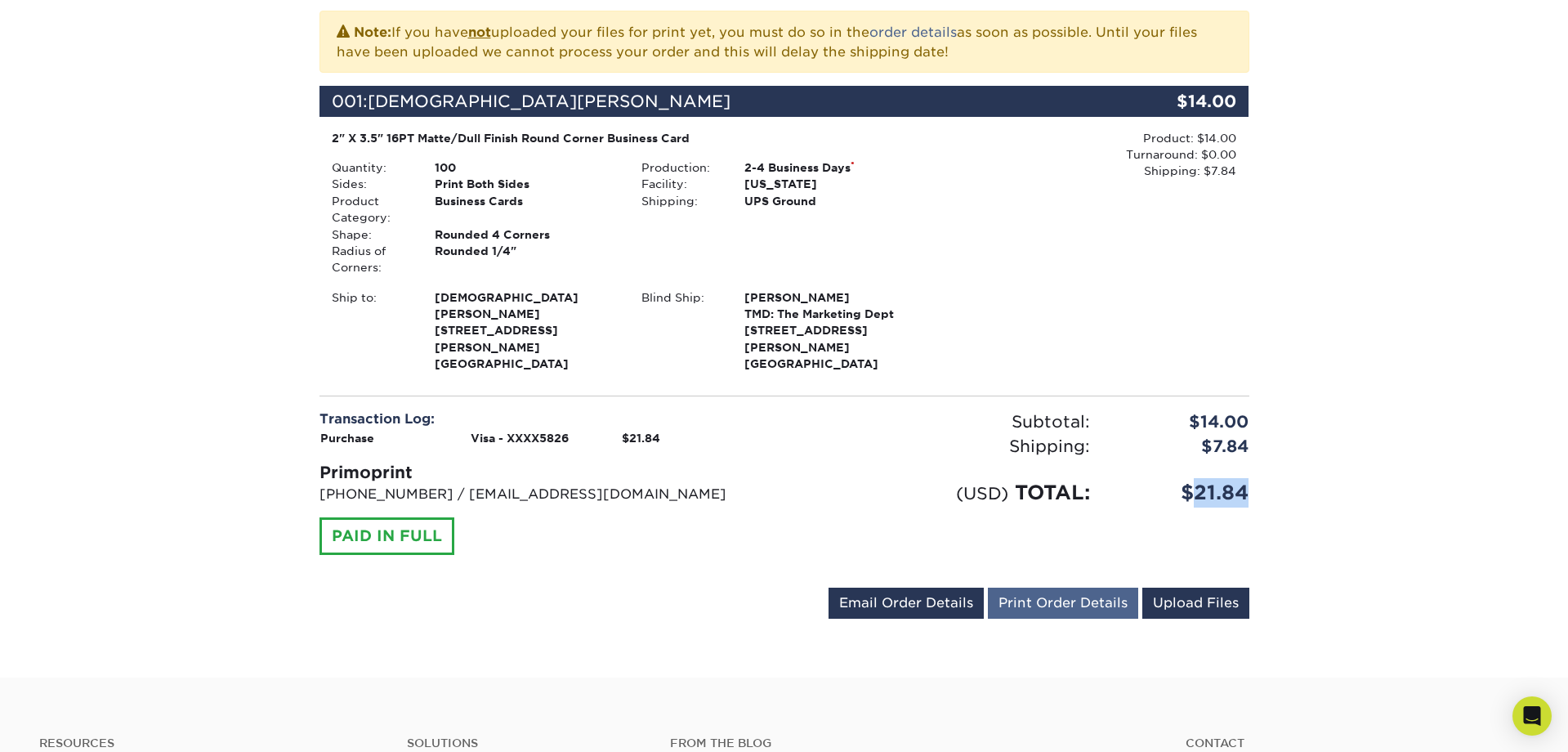
click at [1052, 588] on link "Print Order Details" at bounding box center [1063, 603] width 151 height 31
